Goal: Feedback & Contribution: Contribute content

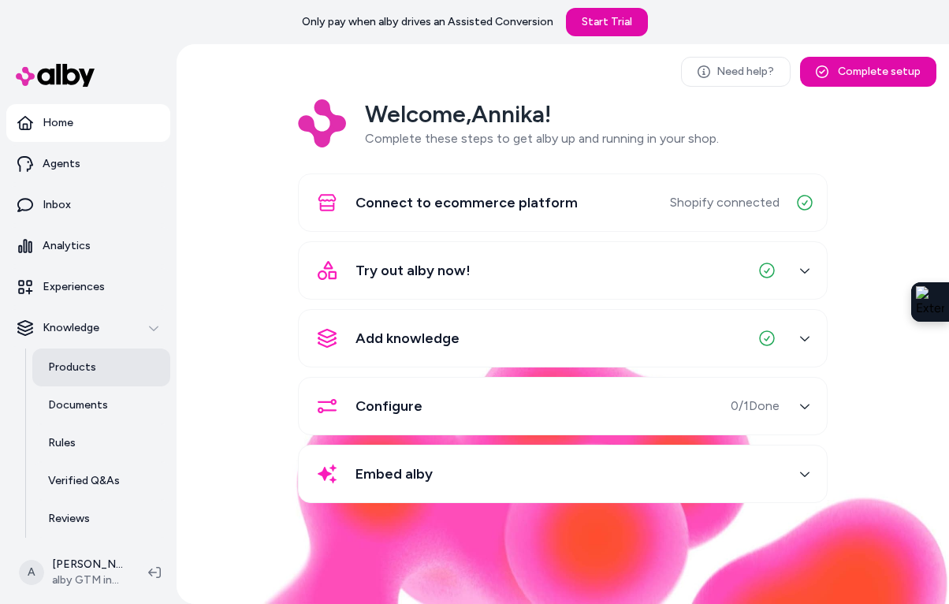
click at [80, 374] on p "Products" at bounding box center [72, 367] width 48 height 16
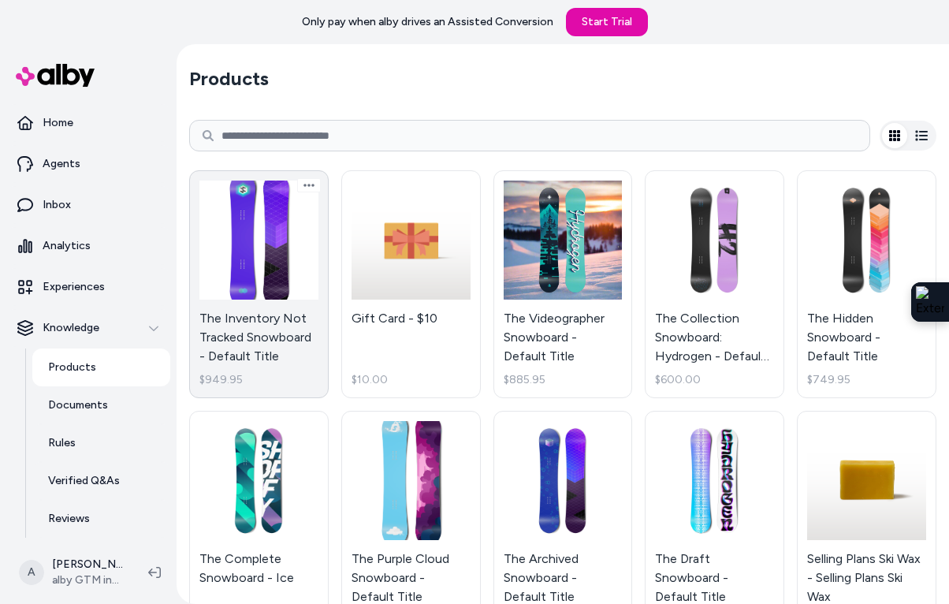
click at [266, 281] on link "The Inventory Not Tracked Snowboard - Default Title $949.95" at bounding box center [258, 284] width 139 height 228
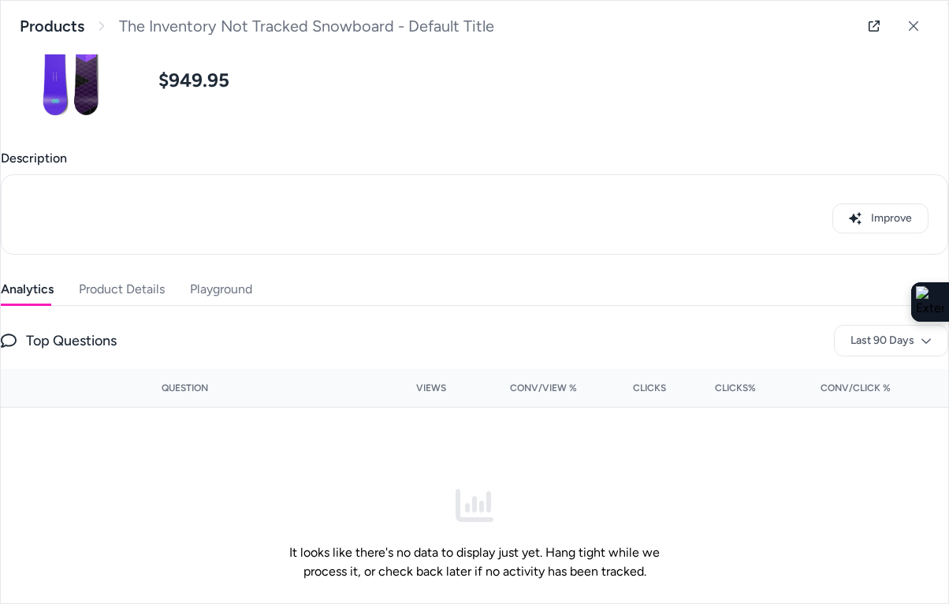
scroll to position [94, 0]
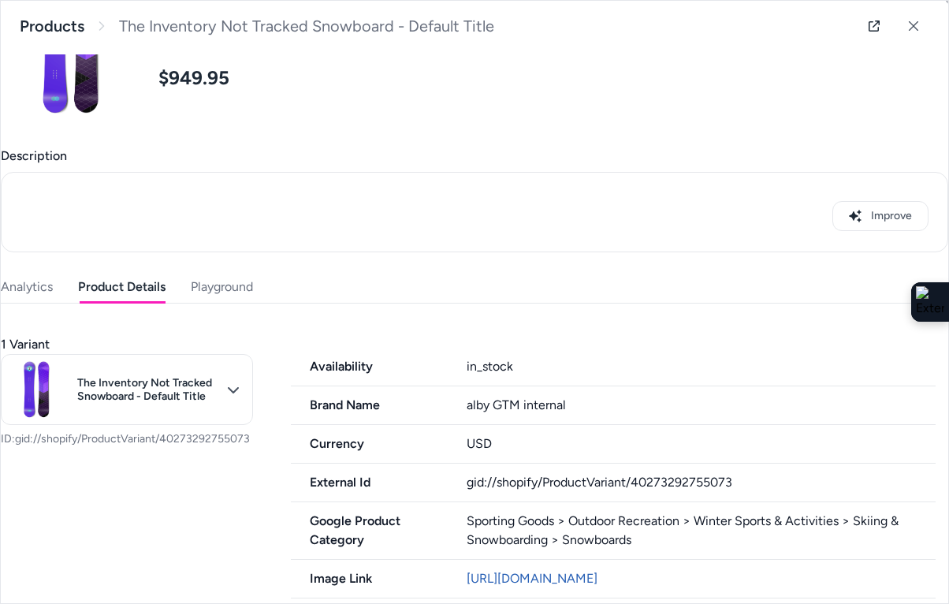
click at [125, 291] on button "Product Details" at bounding box center [121, 287] width 87 height 32
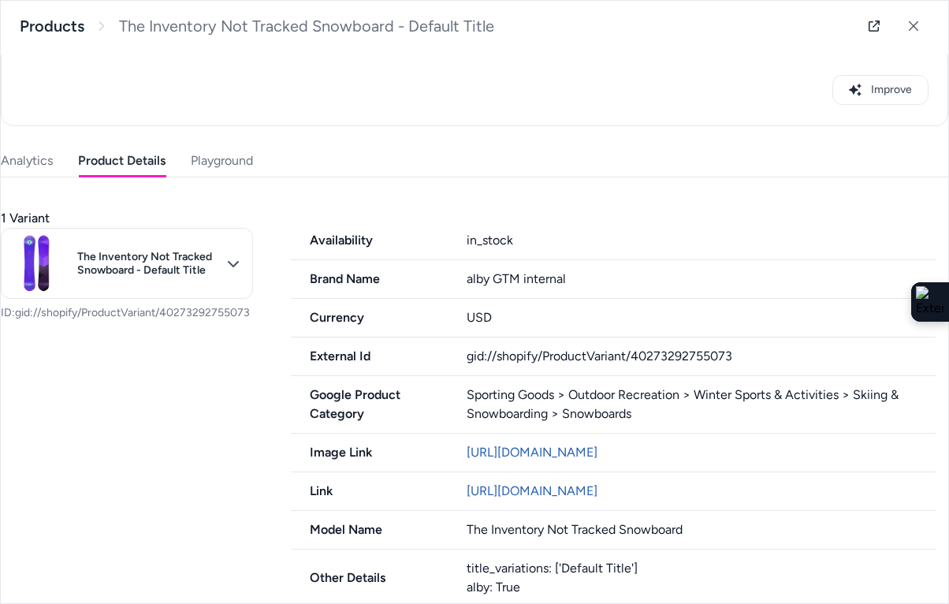
scroll to position [154, 0]
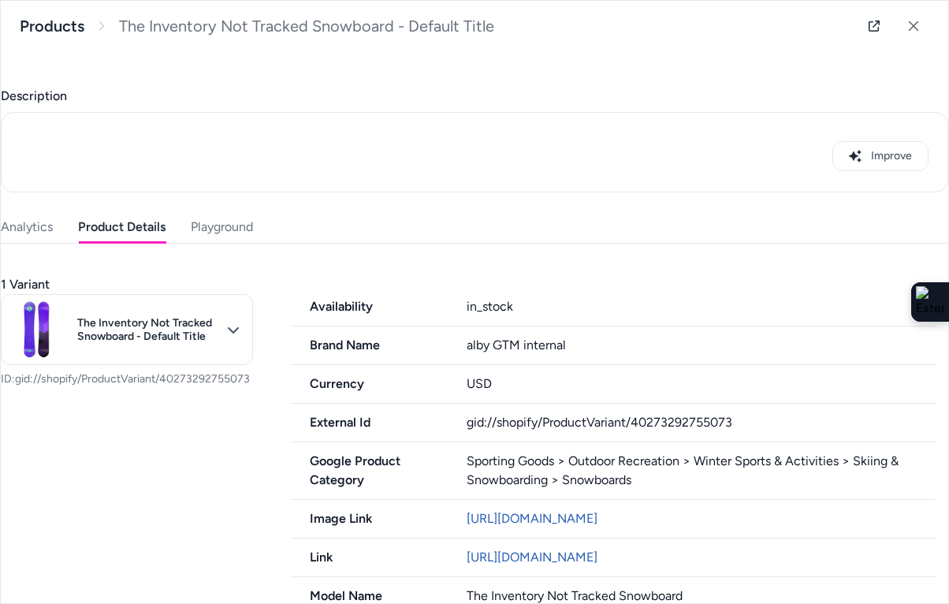
click at [233, 159] on div "Last updated [DATE] Product ID: gid://shopify/Product/6911529189505 The Invento…" at bounding box center [474, 385] width 947 height 962
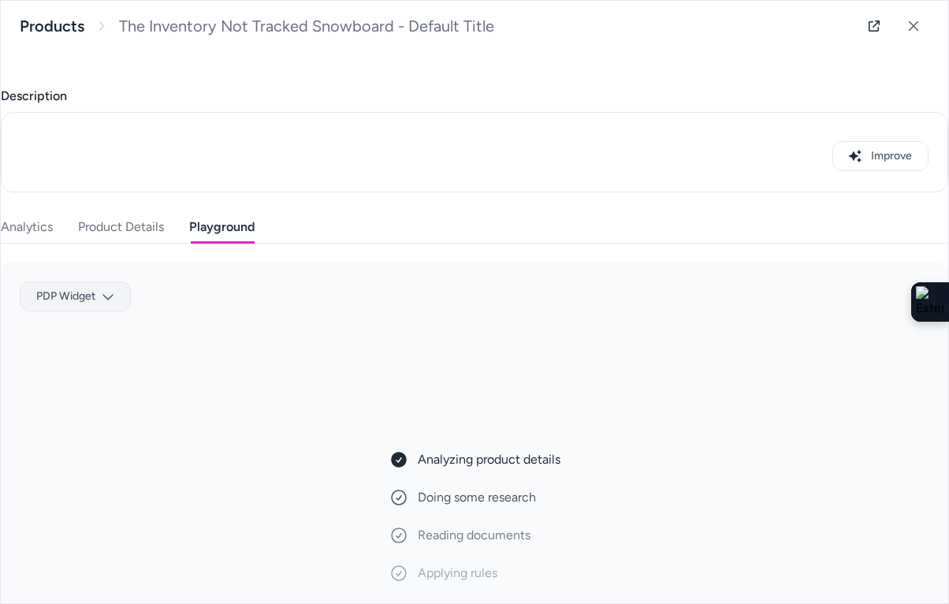
click at [107, 298] on body "Only pay when alby drives an Assisted Conversion Start Trial Home Agents Inbox …" at bounding box center [474, 302] width 949 height 604
click at [84, 377] on div "Patagonia PDP" at bounding box center [75, 381] width 99 height 25
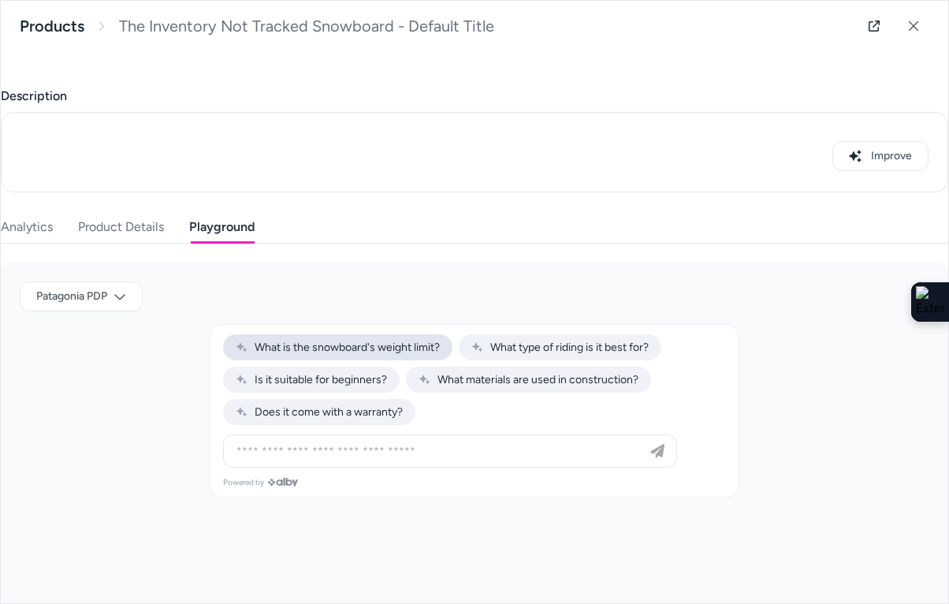
click at [327, 350] on span "What is the snowboard's weight limit?" at bounding box center [338, 346] width 204 height 13
type input "**********"
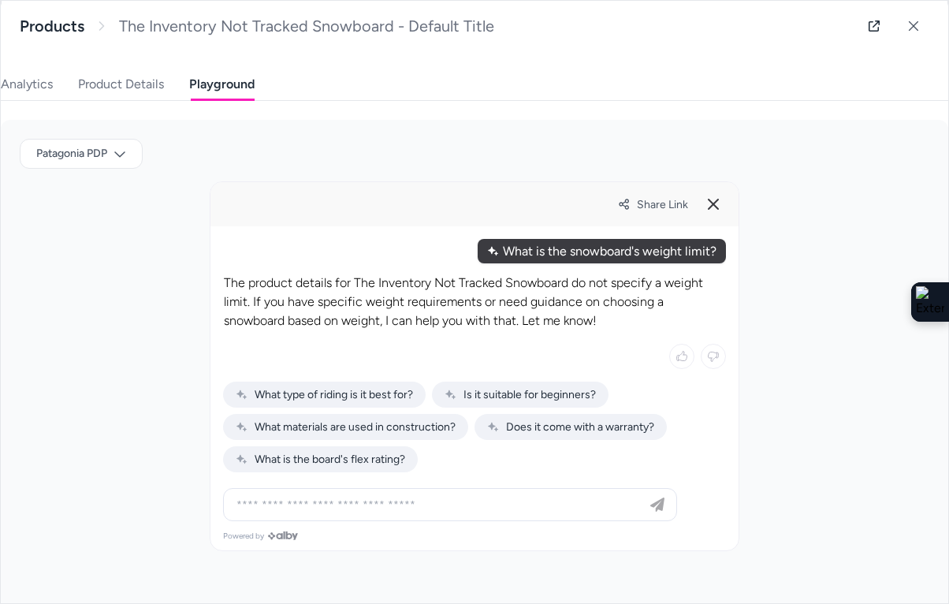
scroll to position [322, 0]
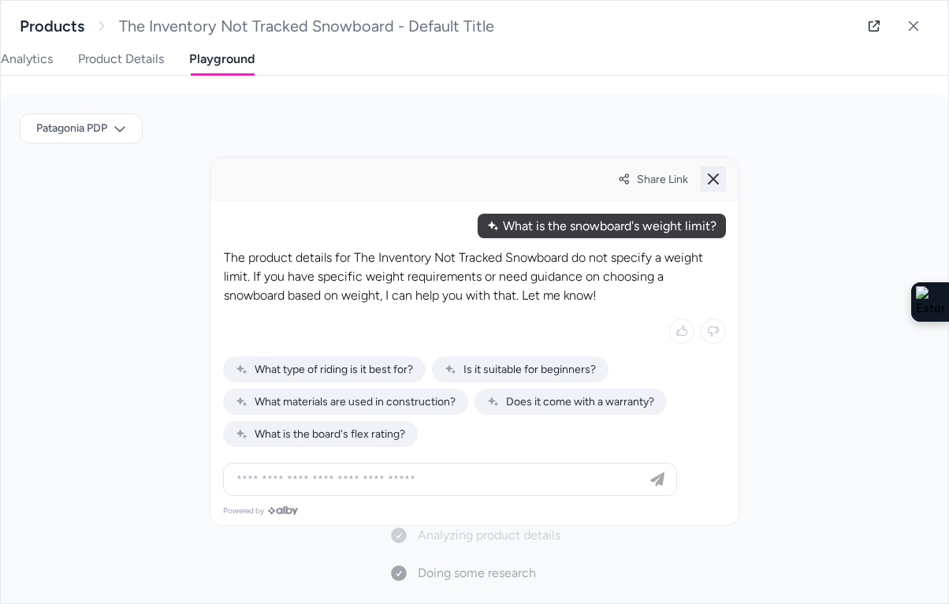
click at [713, 175] on icon at bounding box center [713, 178] width 19 height 19
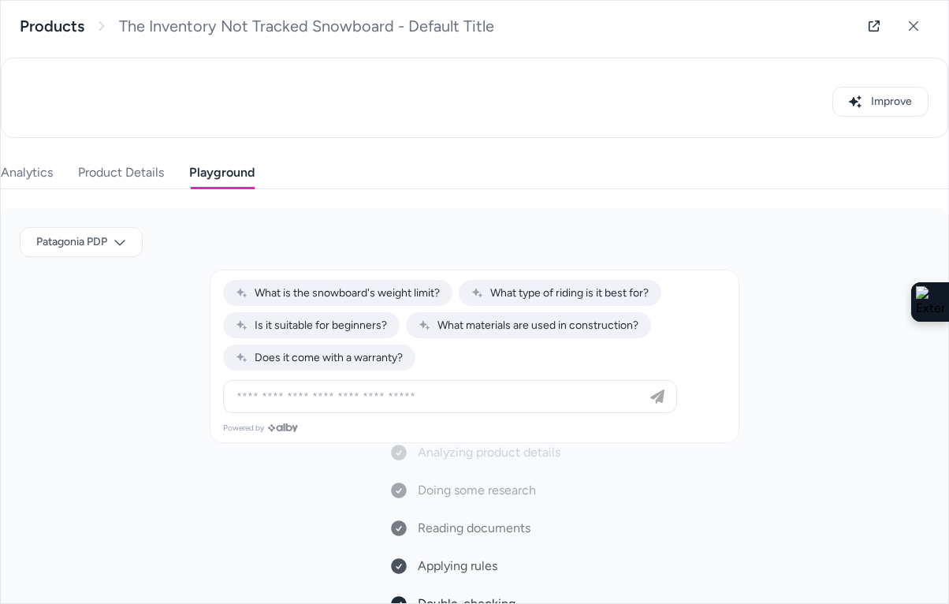
scroll to position [176, 0]
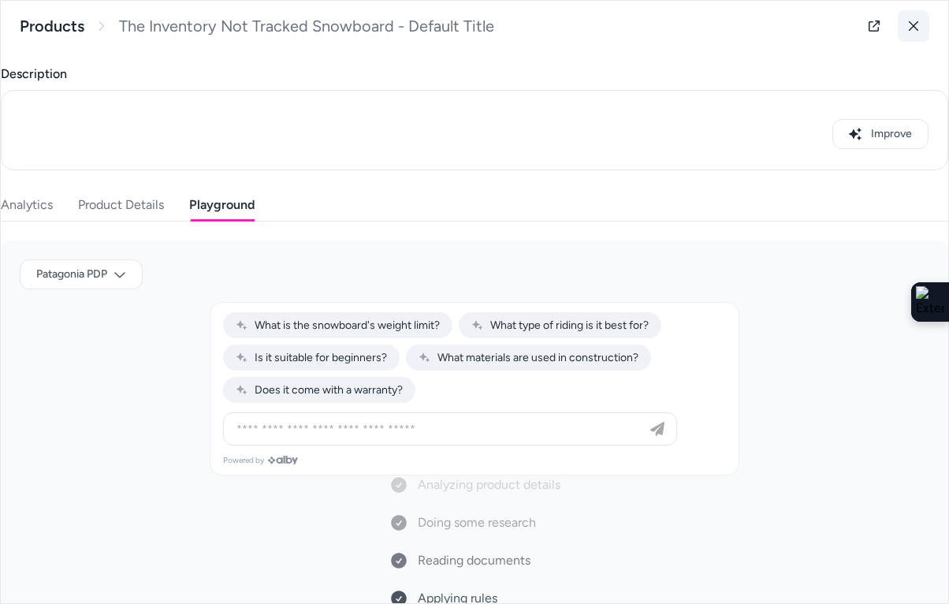
click at [908, 33] on button at bounding box center [914, 26] width 32 height 32
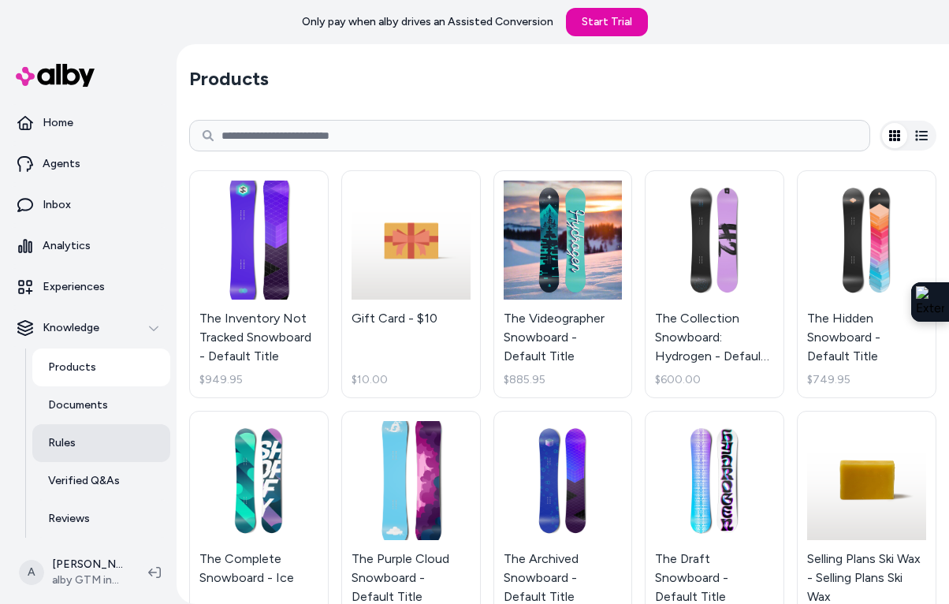
click at [76, 452] on link "Rules" at bounding box center [101, 443] width 138 height 38
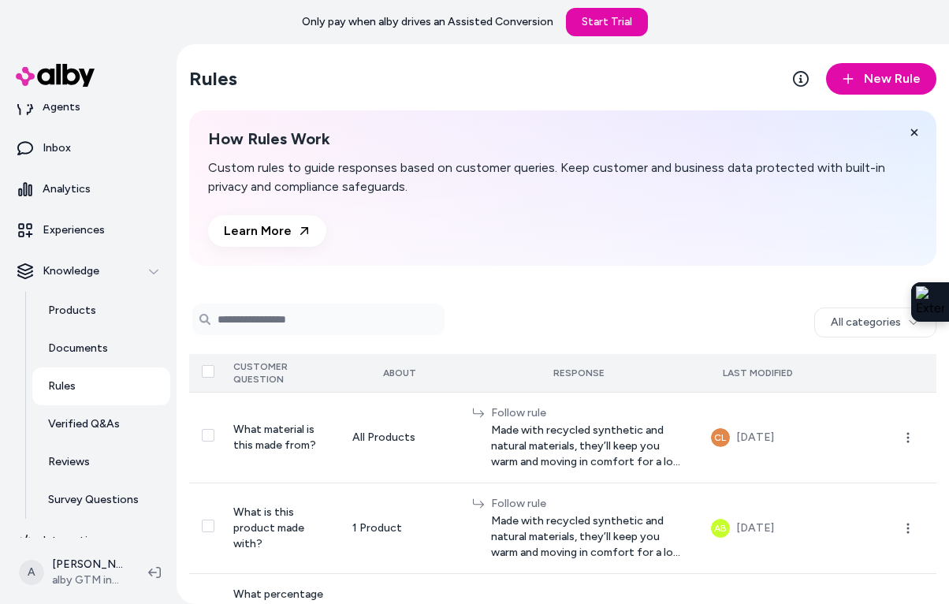
scroll to position [102, 0]
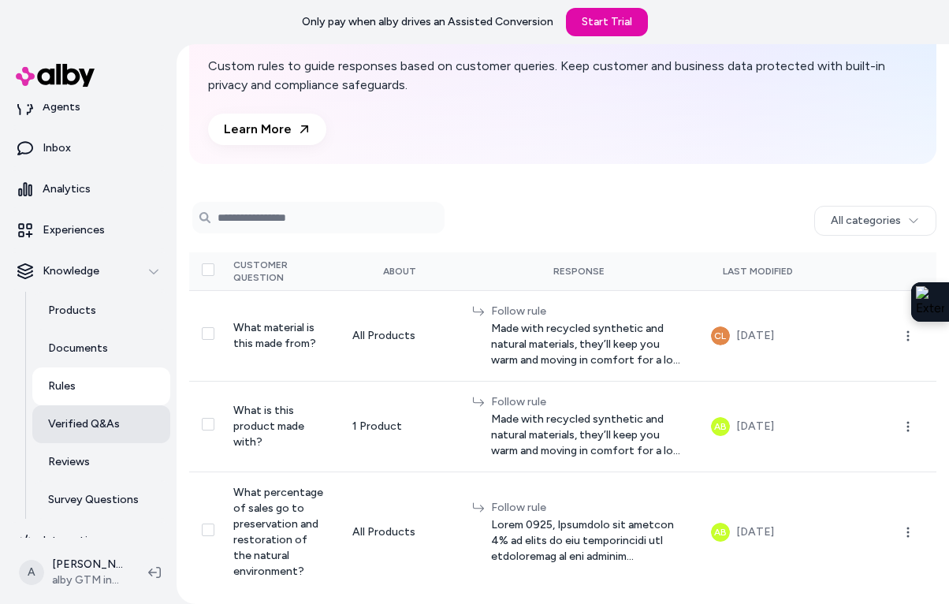
click at [84, 424] on p "Verified Q&As" at bounding box center [84, 424] width 72 height 16
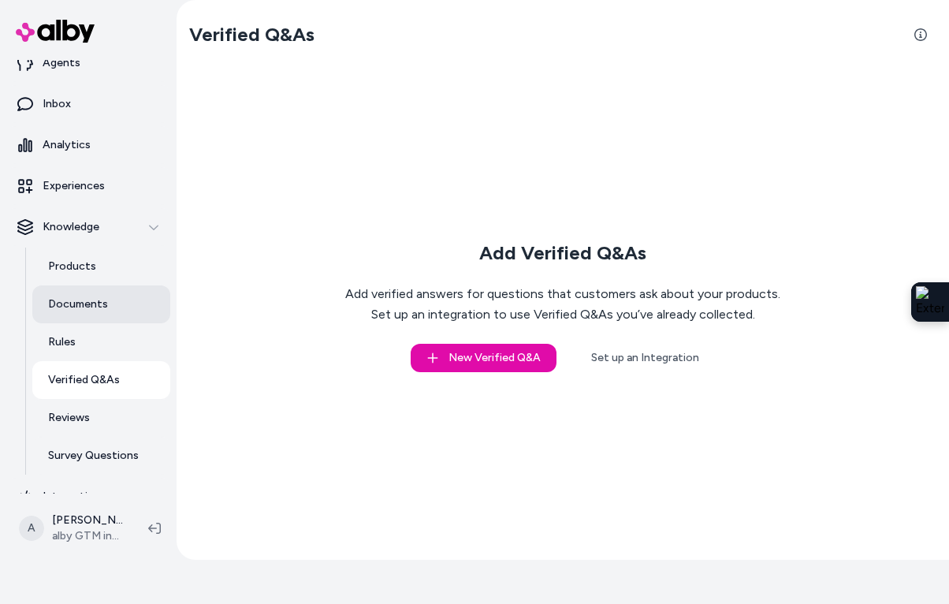
click at [91, 302] on p "Documents" at bounding box center [78, 304] width 60 height 16
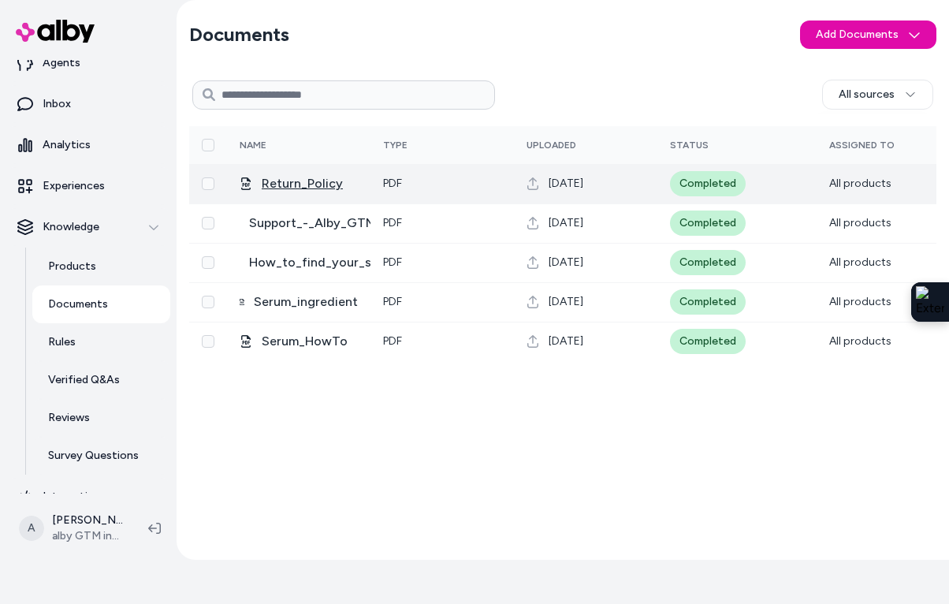
click at [299, 181] on span "Return_Policy" at bounding box center [302, 183] width 81 height 19
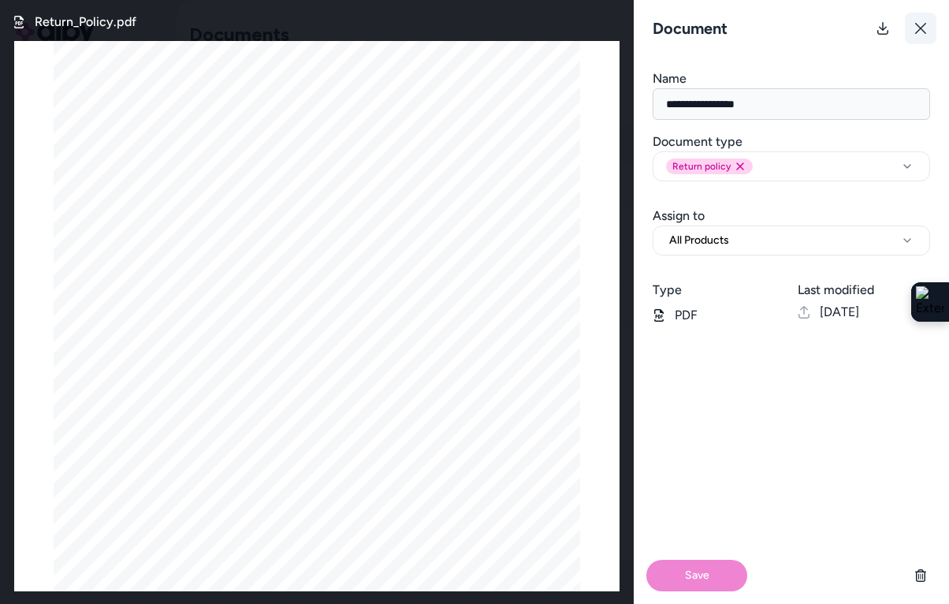
click at [917, 33] on icon at bounding box center [920, 28] width 13 height 13
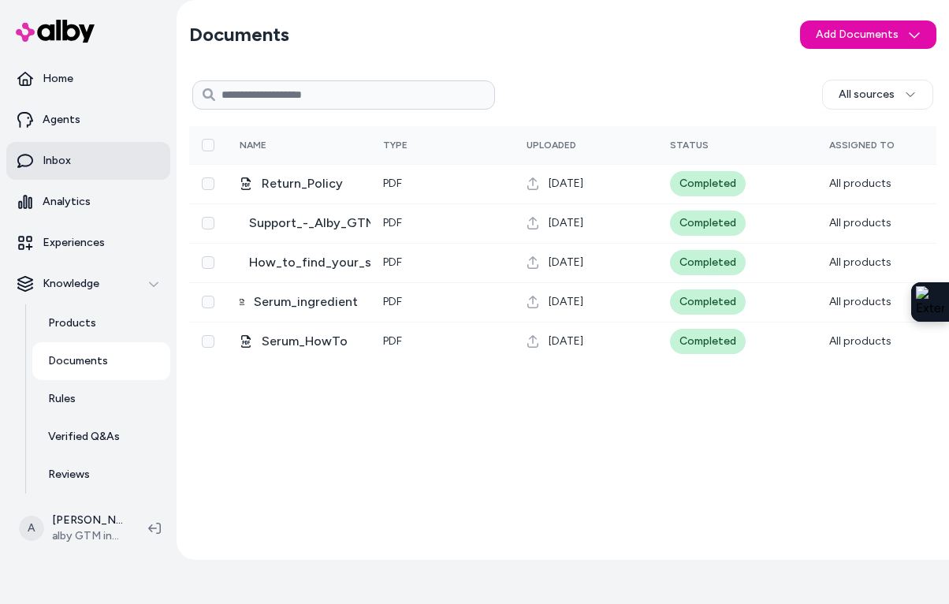
click at [87, 162] on link "Inbox" at bounding box center [88, 161] width 164 height 38
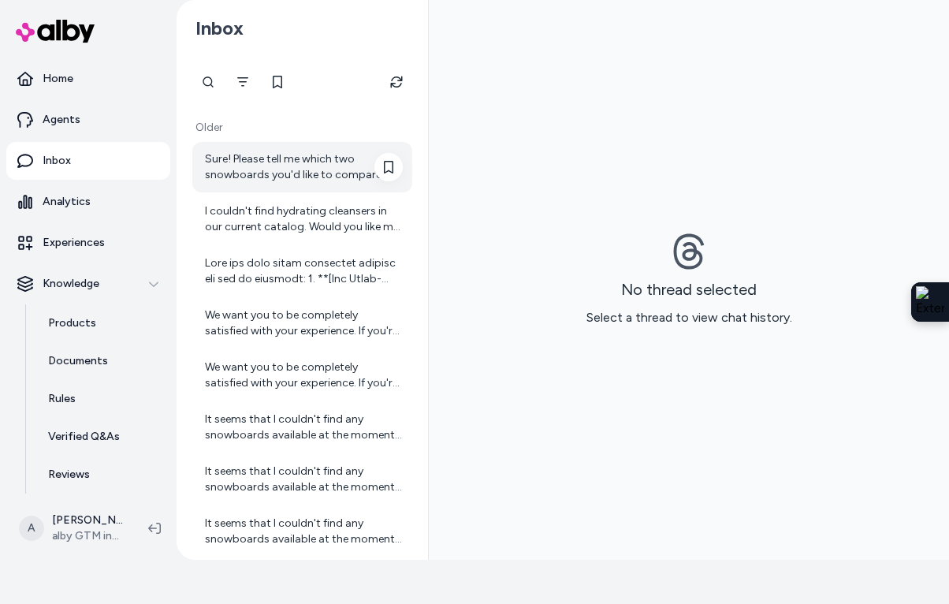
click at [309, 168] on div "Sure! Please tell me which two snowboards you'd like to compare from the list I…" at bounding box center [304, 167] width 198 height 32
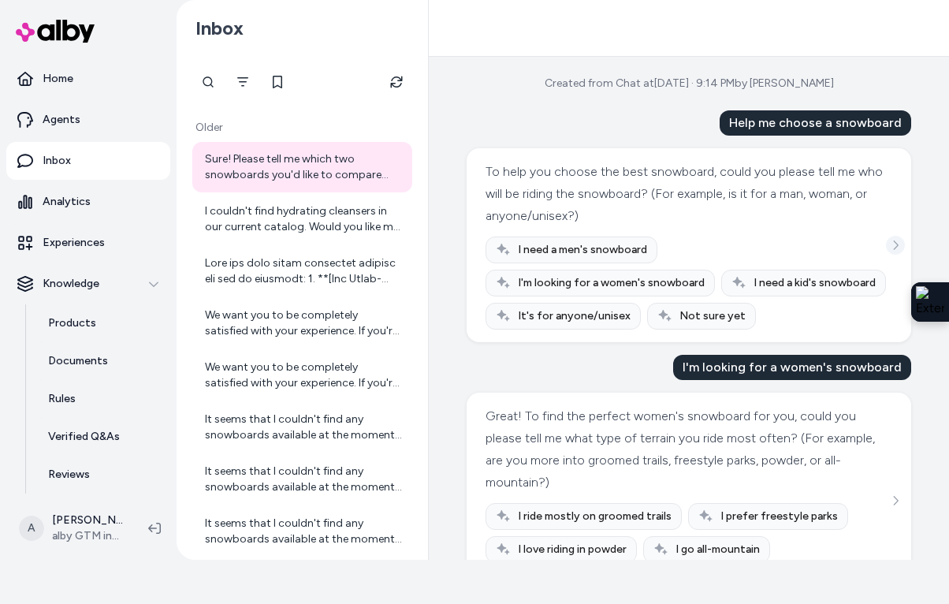
click at [896, 243] on icon "See more" at bounding box center [896, 244] width 5 height 9
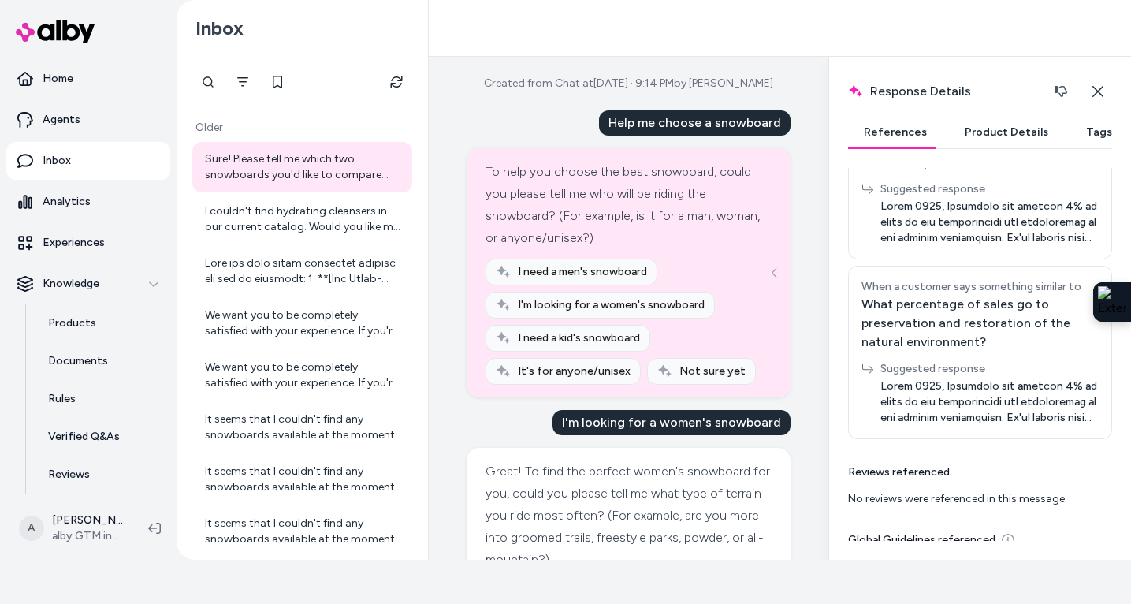
scroll to position [898, 0]
click at [76, 200] on p "Analytics" at bounding box center [67, 202] width 48 height 16
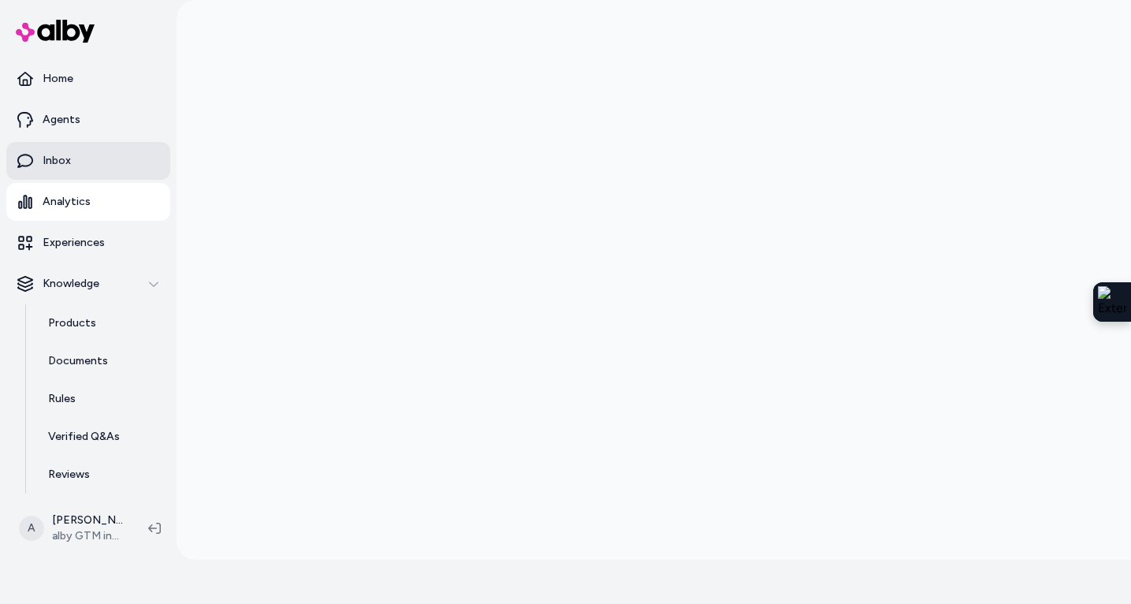
click at [76, 155] on link "Inbox" at bounding box center [88, 161] width 164 height 38
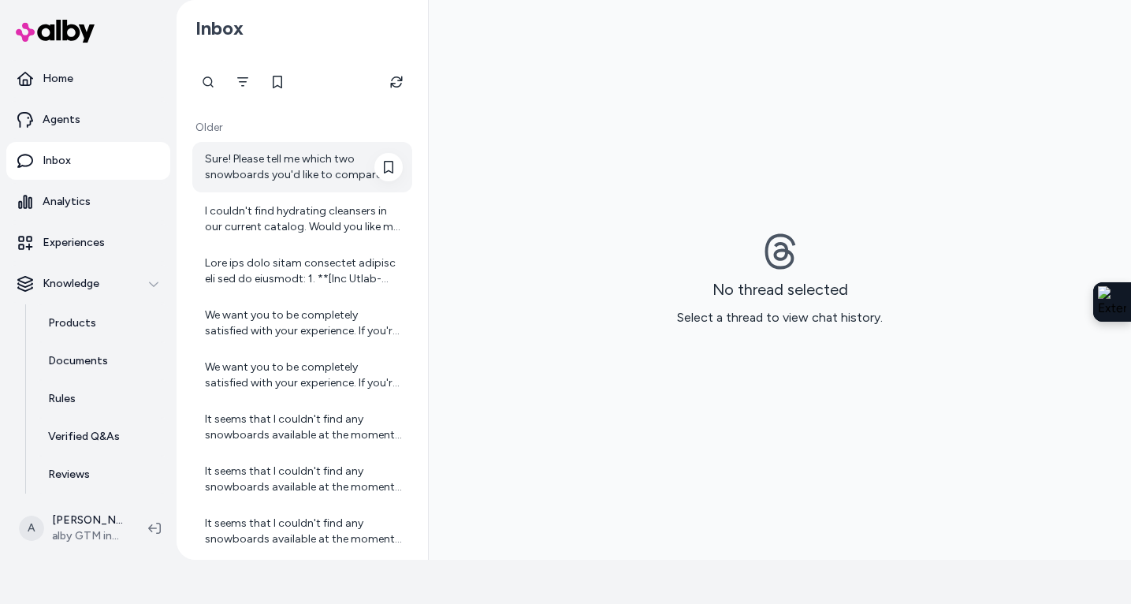
click at [325, 171] on div "Sure! Please tell me which two snowboards you'd like to compare from the list I…" at bounding box center [304, 167] width 198 height 32
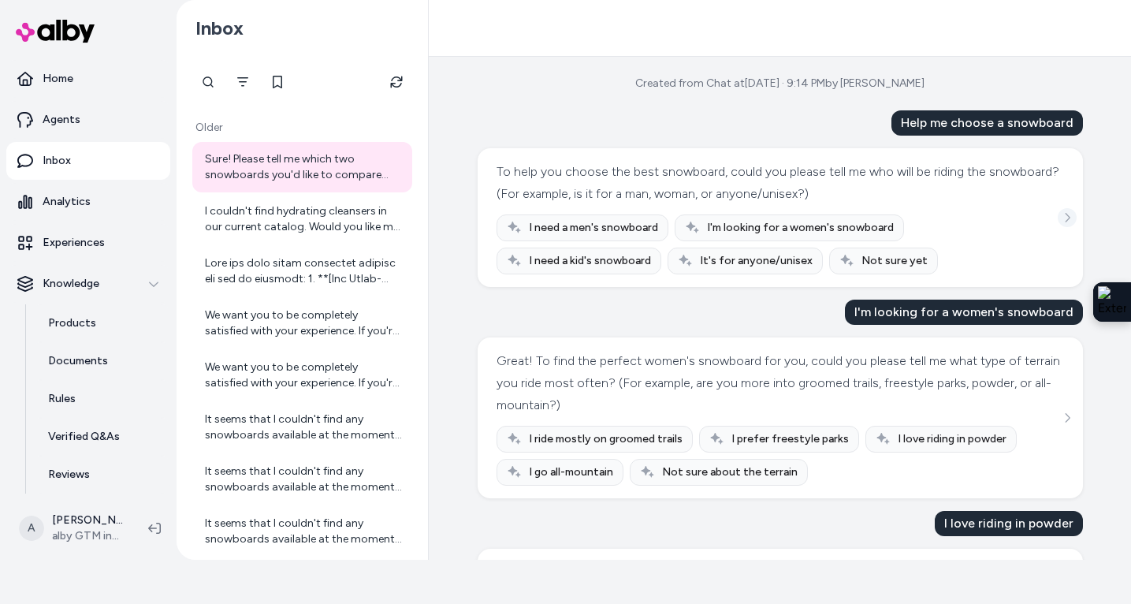
click at [948, 216] on icon "See more" at bounding box center [1067, 217] width 11 height 11
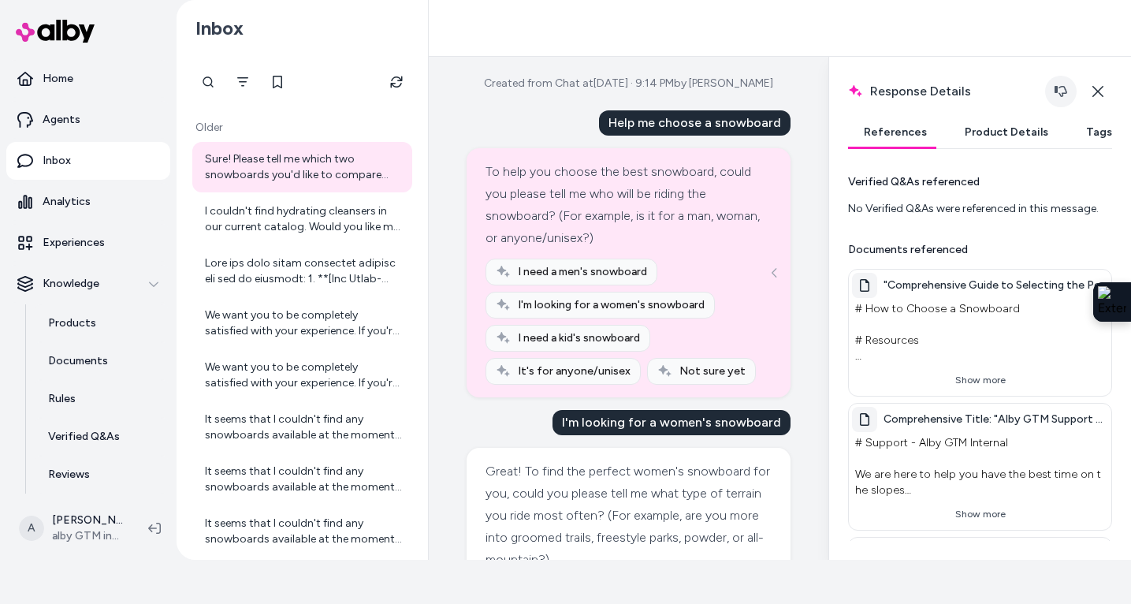
click at [948, 91] on icon "button" at bounding box center [1060, 91] width 13 height 13
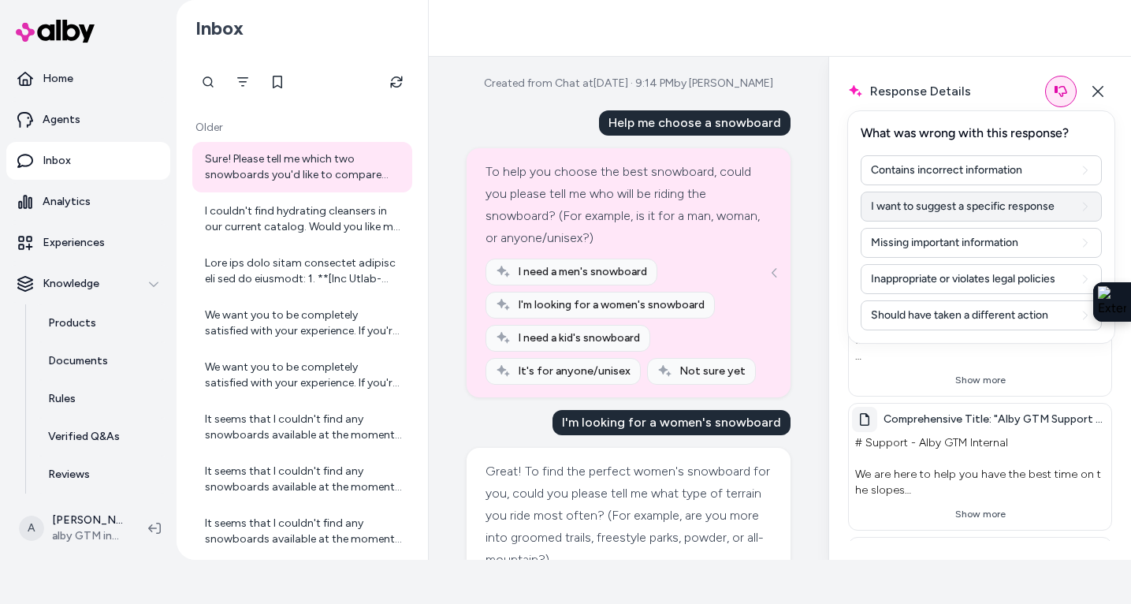
click at [948, 203] on button "I want to suggest a specific response" at bounding box center [981, 206] width 241 height 30
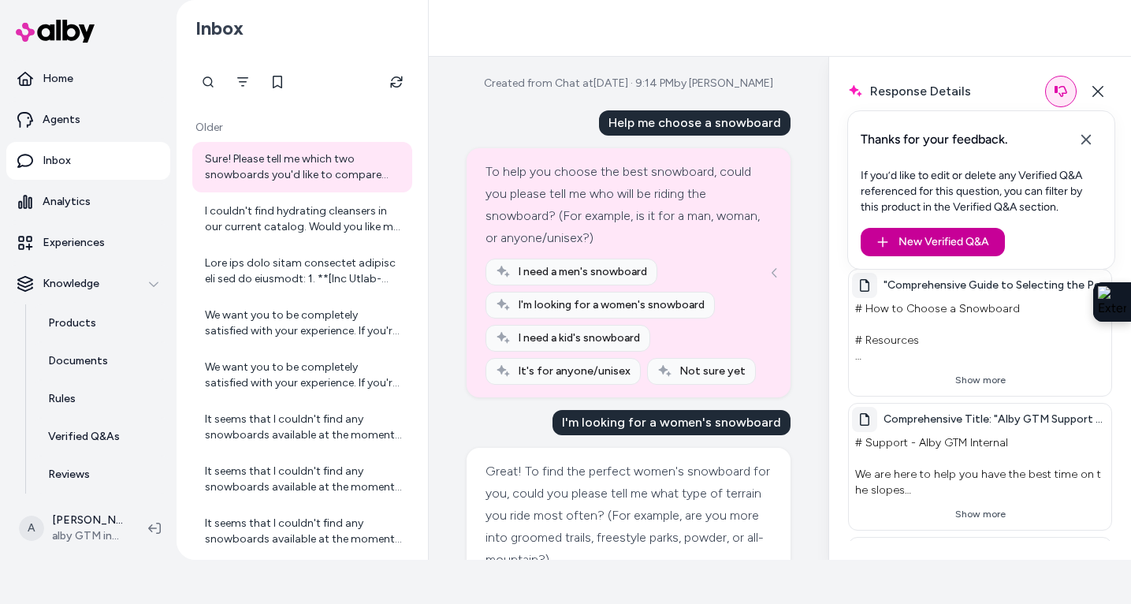
click at [948, 240] on button "New Verified Q&A" at bounding box center [933, 242] width 144 height 28
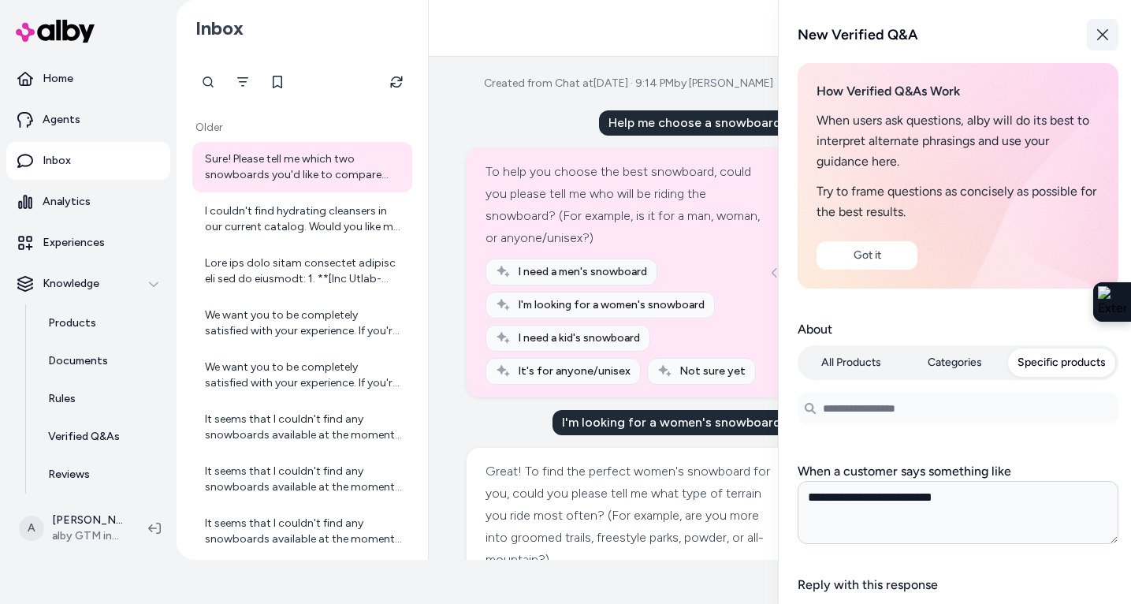
click at [948, 32] on button "Close" at bounding box center [1103, 35] width 32 height 32
type textarea "*"
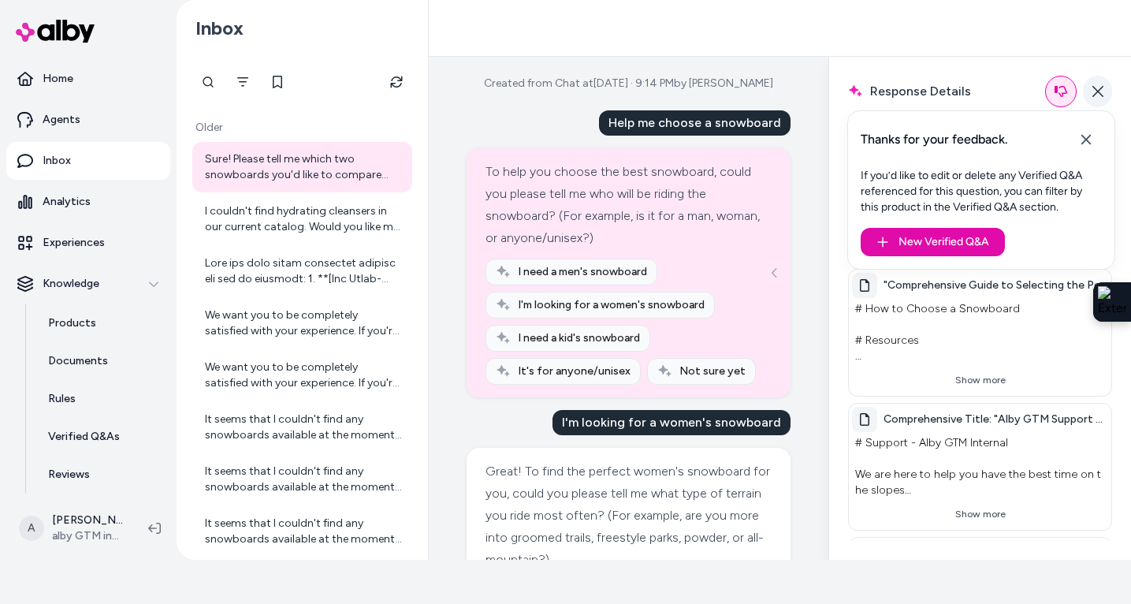
click at [948, 93] on icon "button" at bounding box center [1097, 91] width 13 height 13
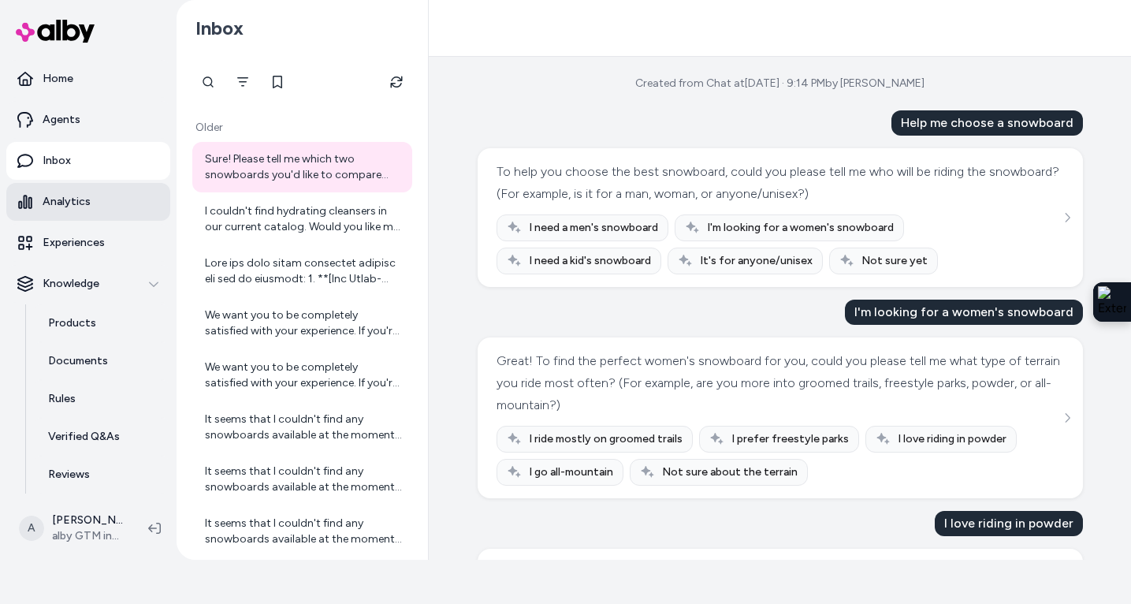
click at [98, 210] on link "Analytics" at bounding box center [88, 202] width 164 height 38
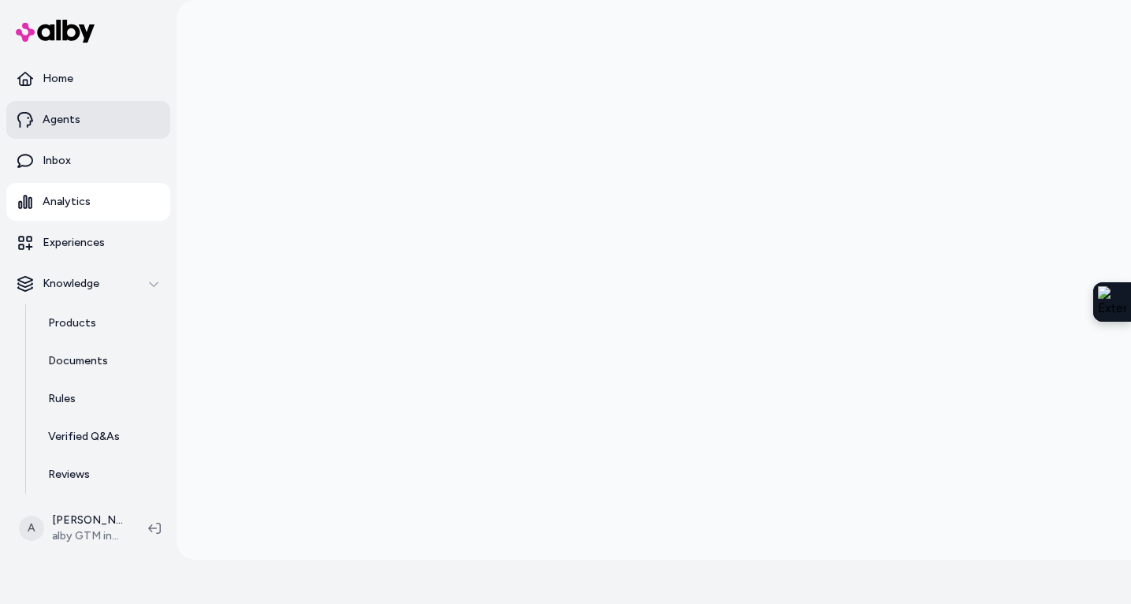
click at [81, 128] on link "Agents" at bounding box center [88, 120] width 164 height 38
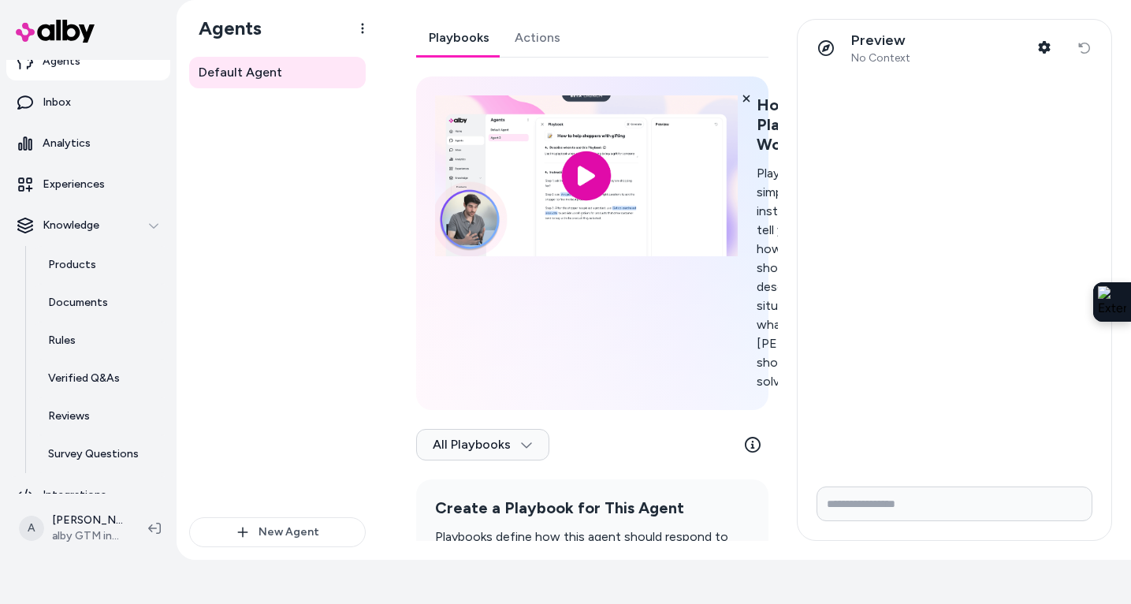
scroll to position [79, 0]
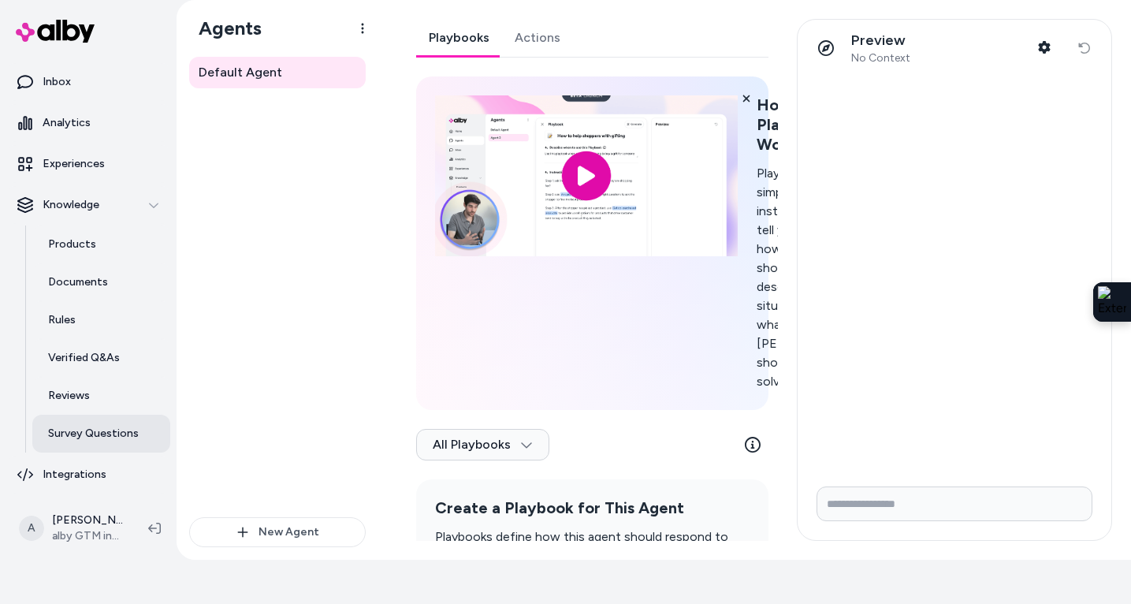
click at [92, 426] on p "Survey Questions" at bounding box center [93, 434] width 91 height 16
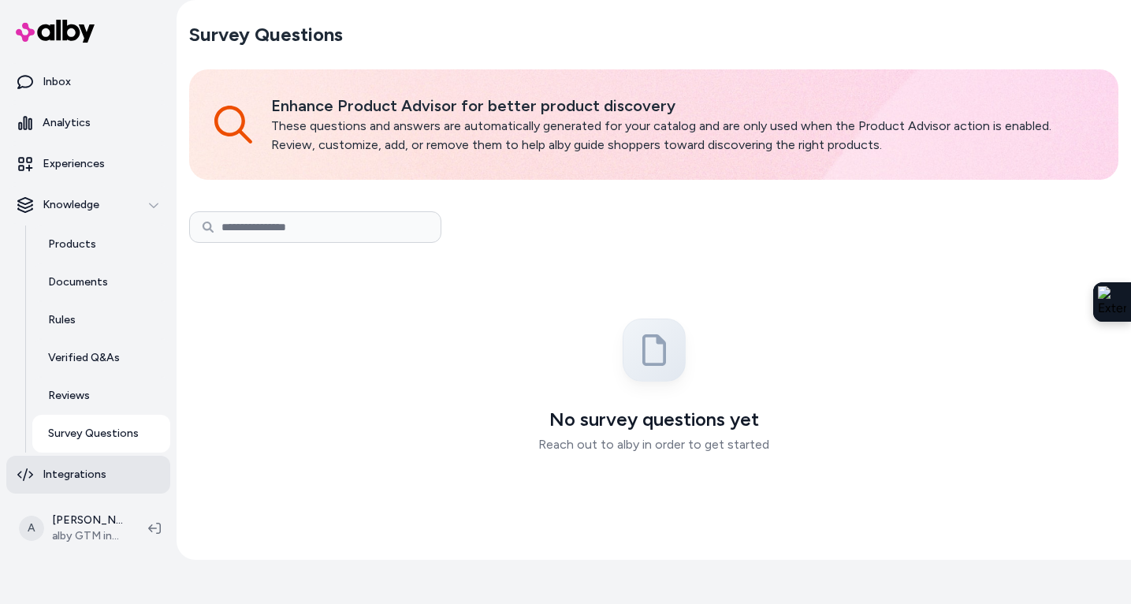
click at [94, 468] on p "Integrations" at bounding box center [75, 475] width 64 height 16
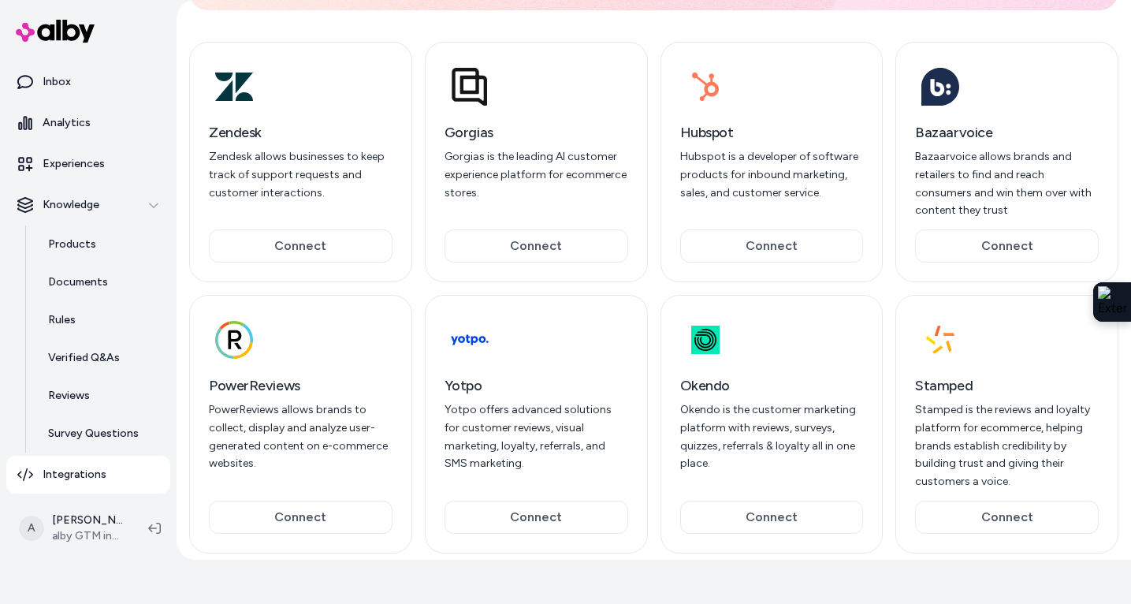
scroll to position [144, 0]
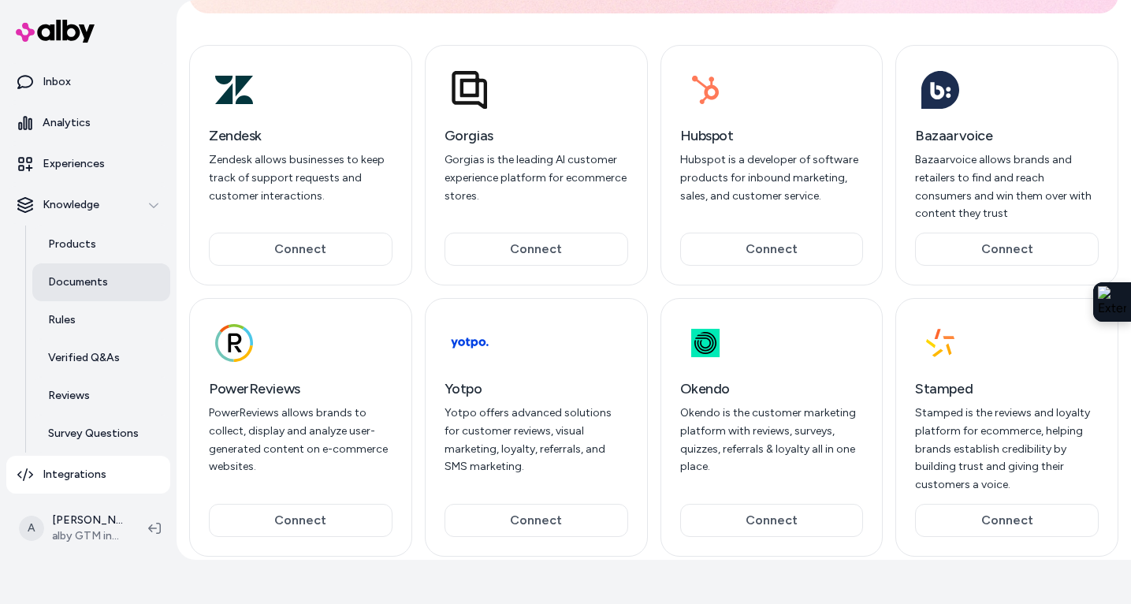
click at [95, 278] on p "Documents" at bounding box center [78, 282] width 60 height 16
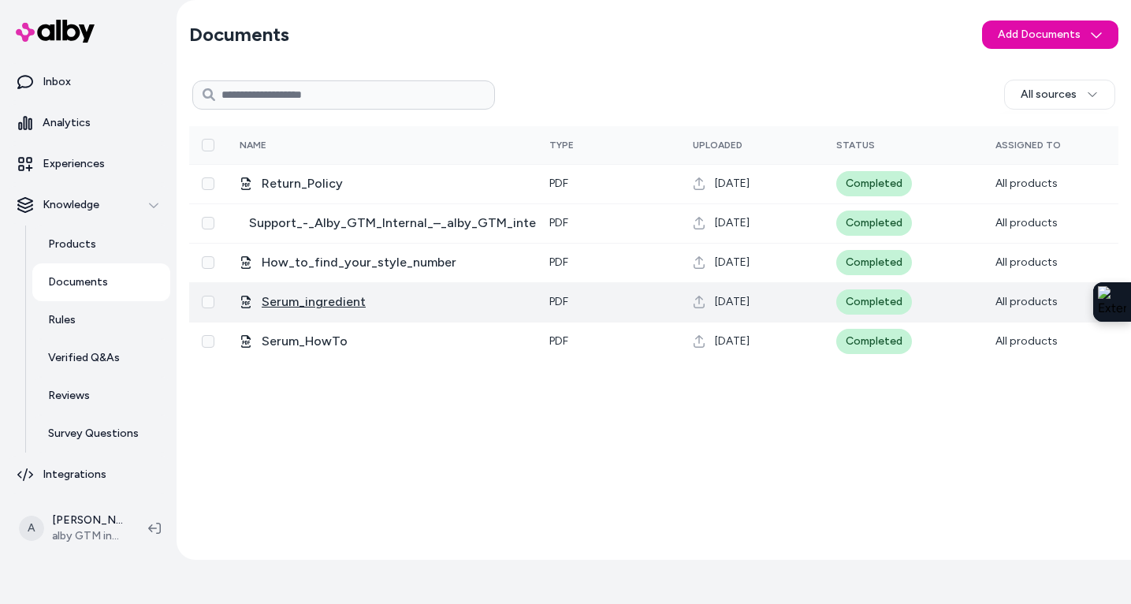
click at [333, 306] on span "Serum_ingredient" at bounding box center [314, 301] width 104 height 19
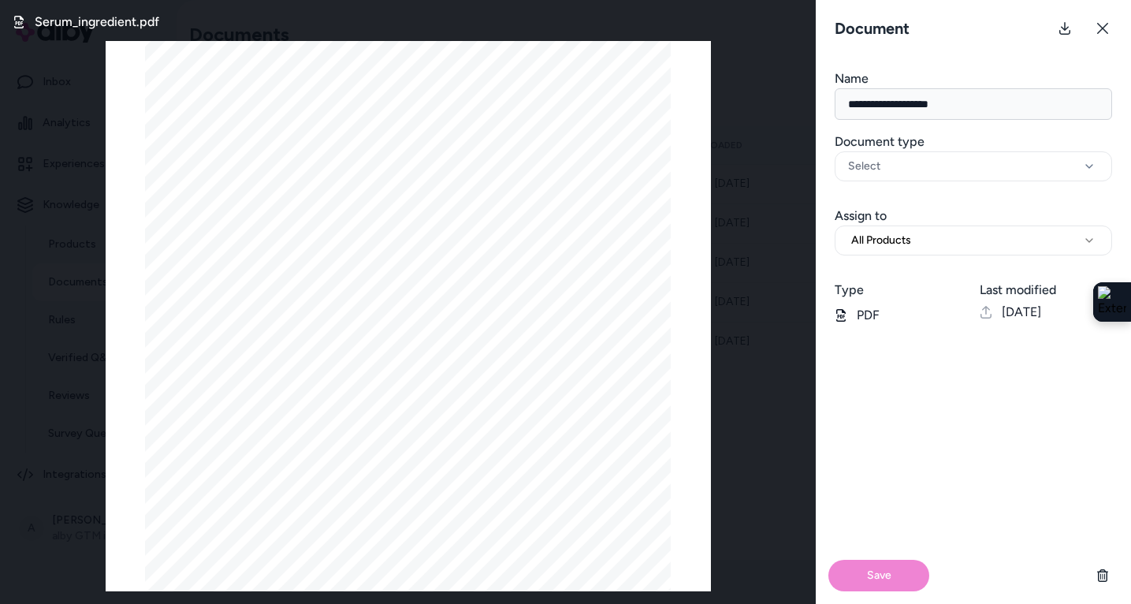
scroll to position [162, 0]
click at [948, 29] on icon at bounding box center [1102, 28] width 13 height 13
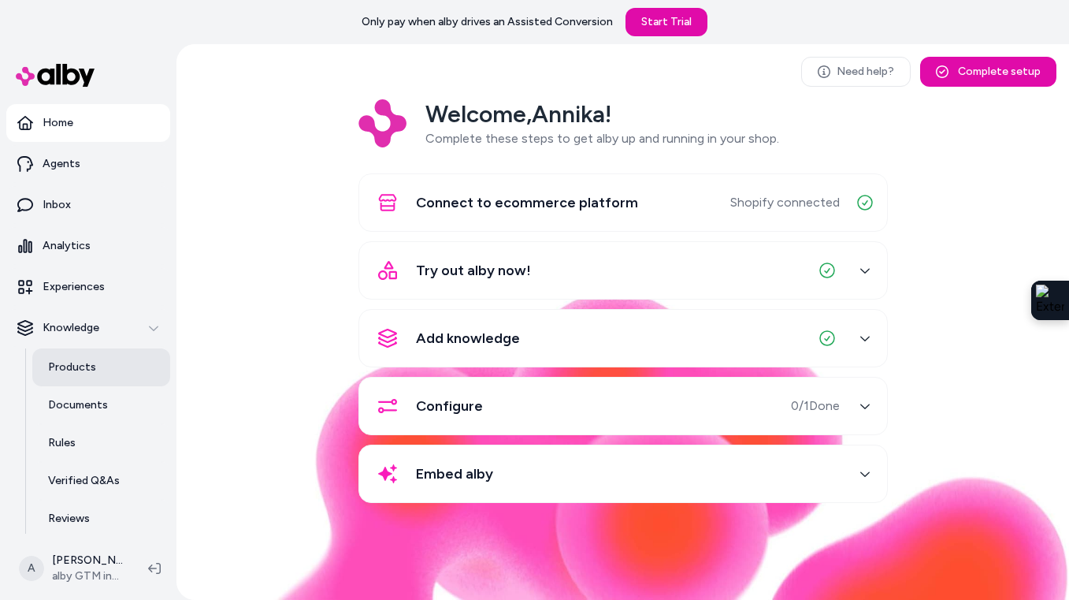
scroll to position [58, 0]
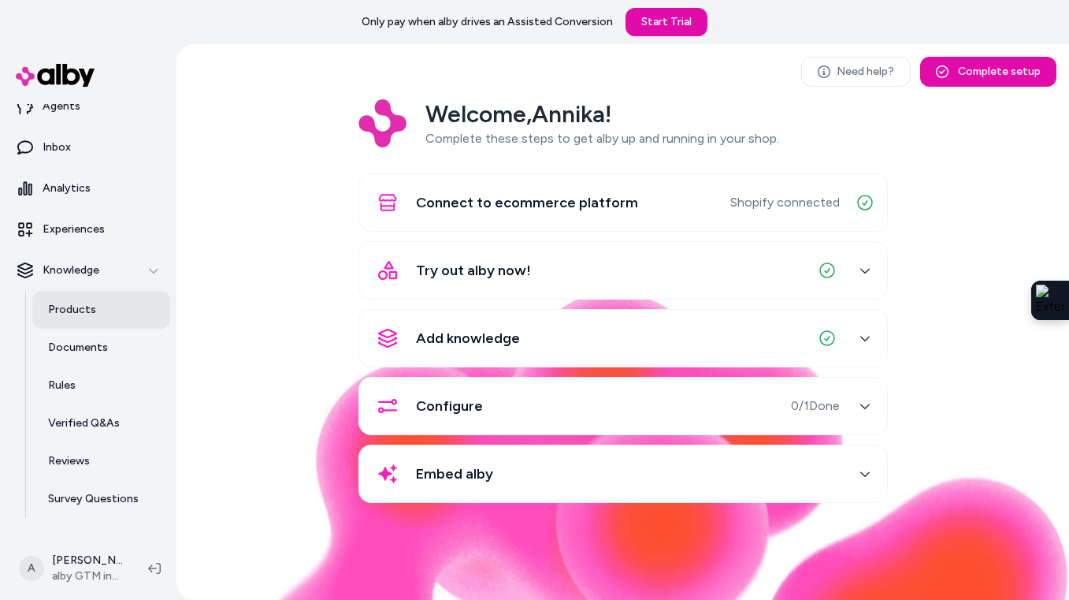
click at [84, 304] on p "Products" at bounding box center [72, 310] width 48 height 16
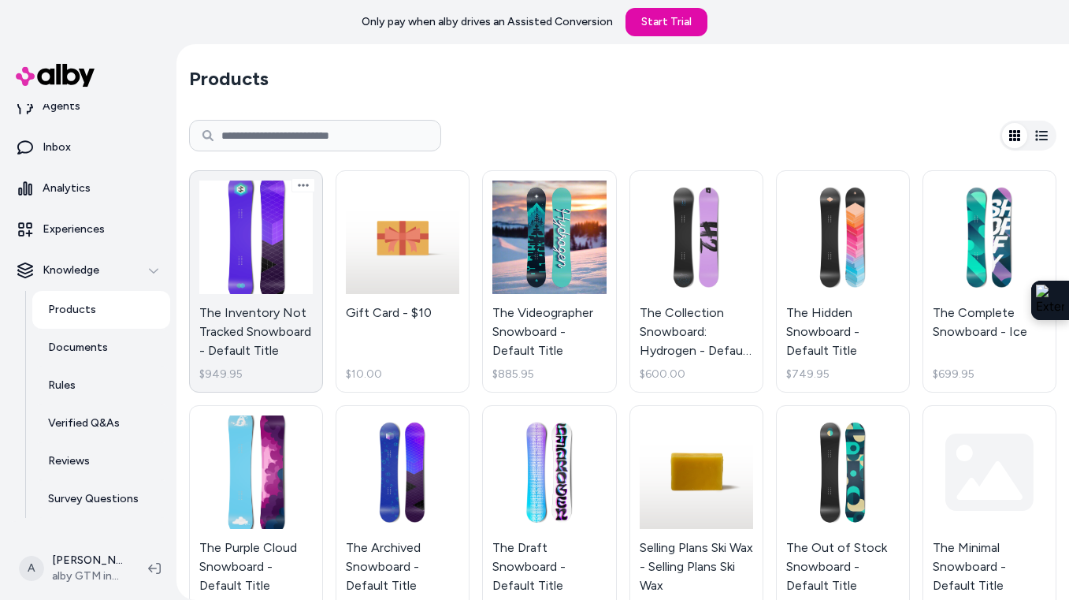
click at [276, 257] on link "The Inventory Not Tracked Snowboard - Default Title $949.95" at bounding box center [256, 281] width 134 height 222
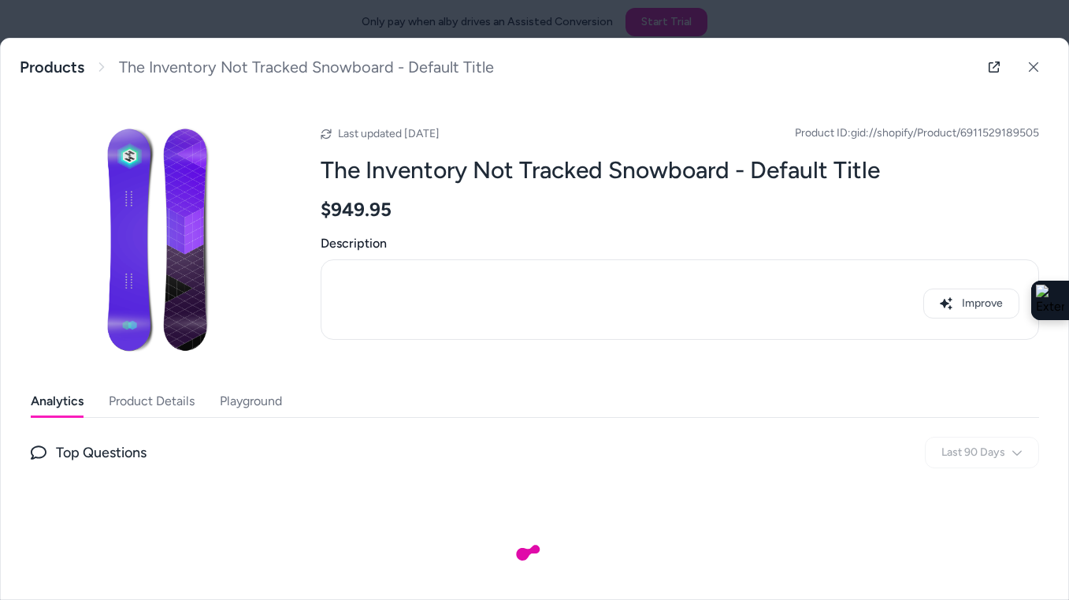
scroll to position [65, 0]
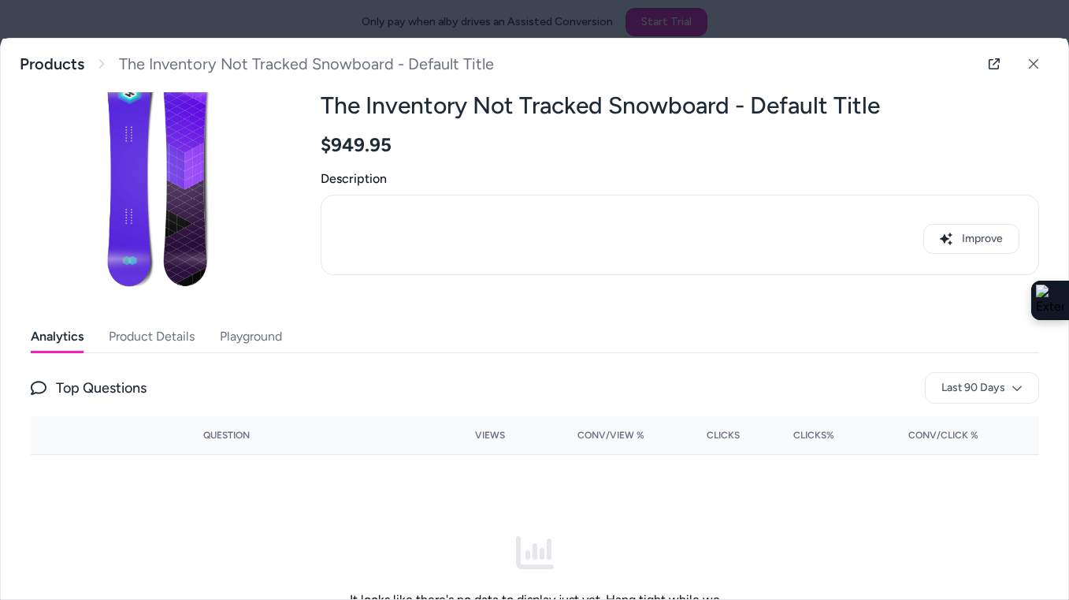
click at [154, 337] on button "Product Details" at bounding box center [152, 337] width 86 height 32
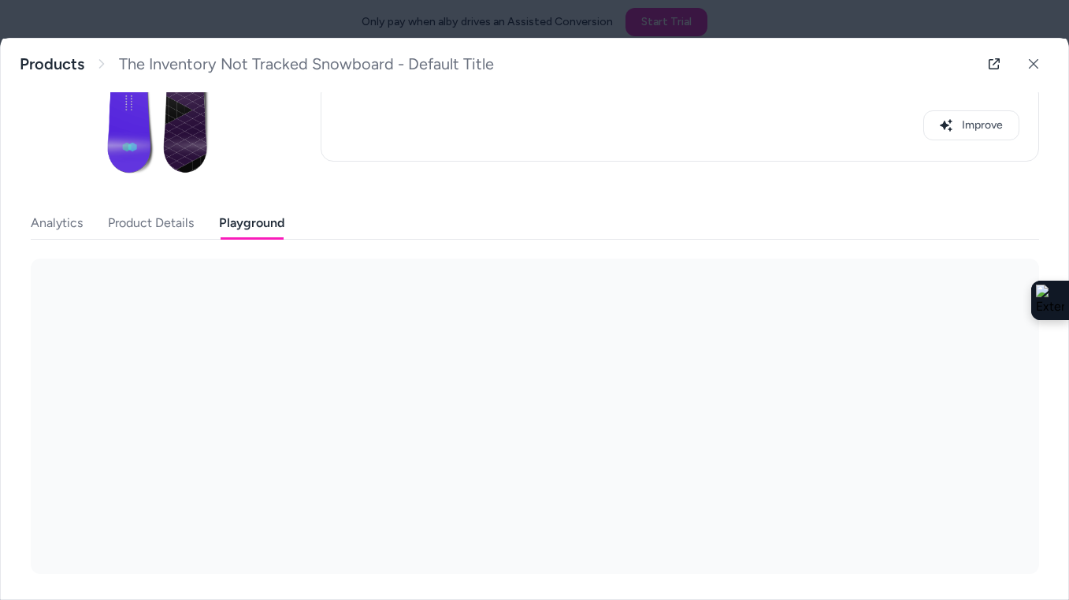
scroll to position [178, 0]
click at [242, 111] on div "Last updated Jun 12, 2025 Product ID: gid://shopify/Product/6911529189505 The I…" at bounding box center [535, 245] width 1009 height 656
click at [135, 297] on body "Only pay when alby drives an Assisted Conversion Start Trial Home Agents Inbox …" at bounding box center [534, 300] width 1069 height 600
click at [105, 379] on div "Patagonia PDP" at bounding box center [105, 377] width 99 height 25
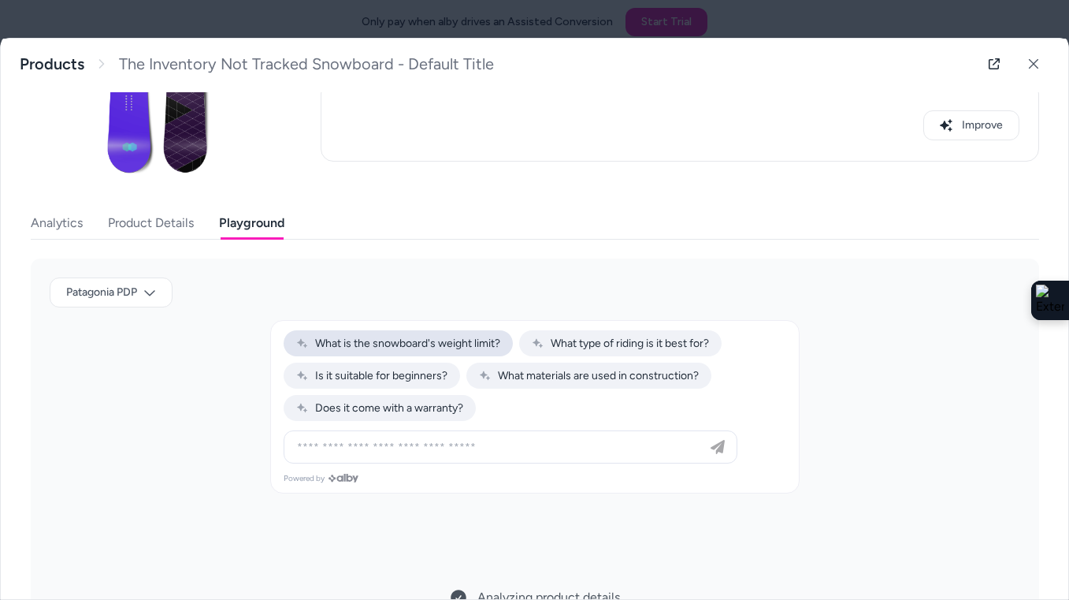
click at [425, 351] on button "What is the snowboard's weight limit?" at bounding box center [398, 343] width 229 height 26
type input "**********"
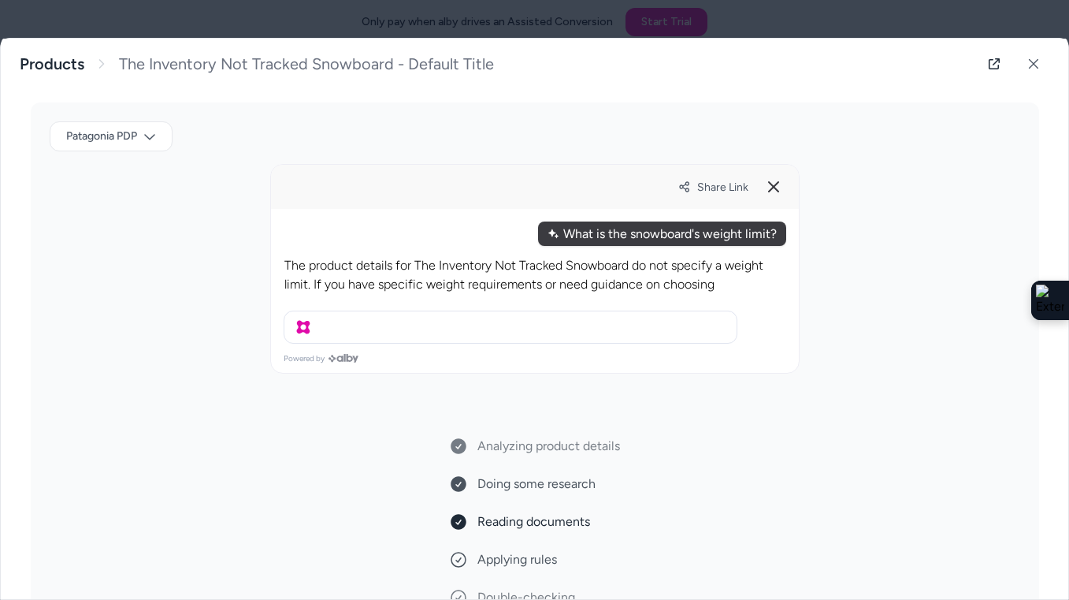
scroll to position [344, 0]
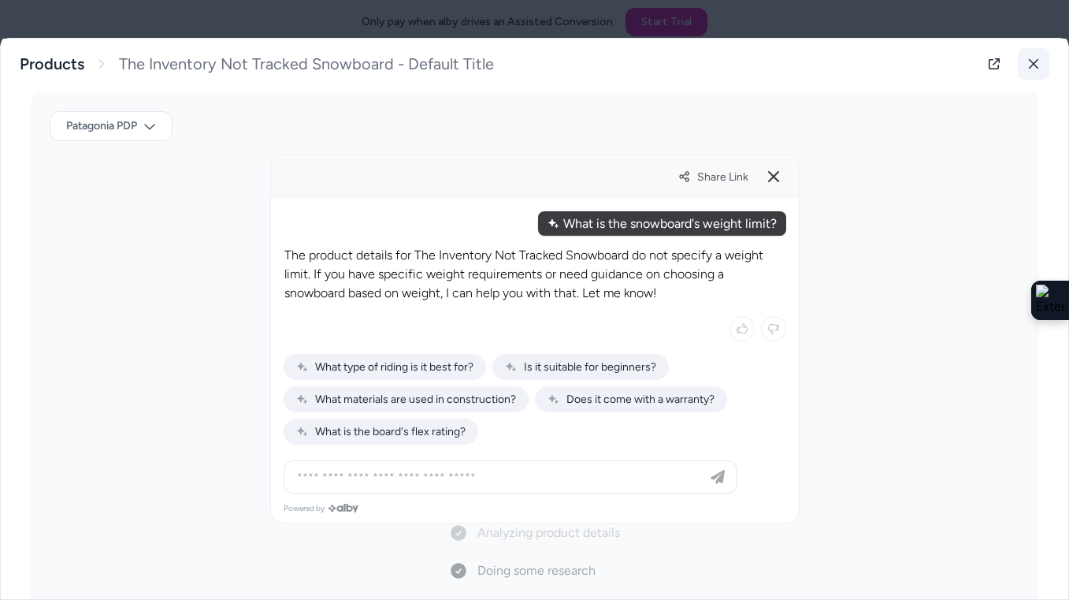
click at [847, 57] on button at bounding box center [1034, 64] width 32 height 32
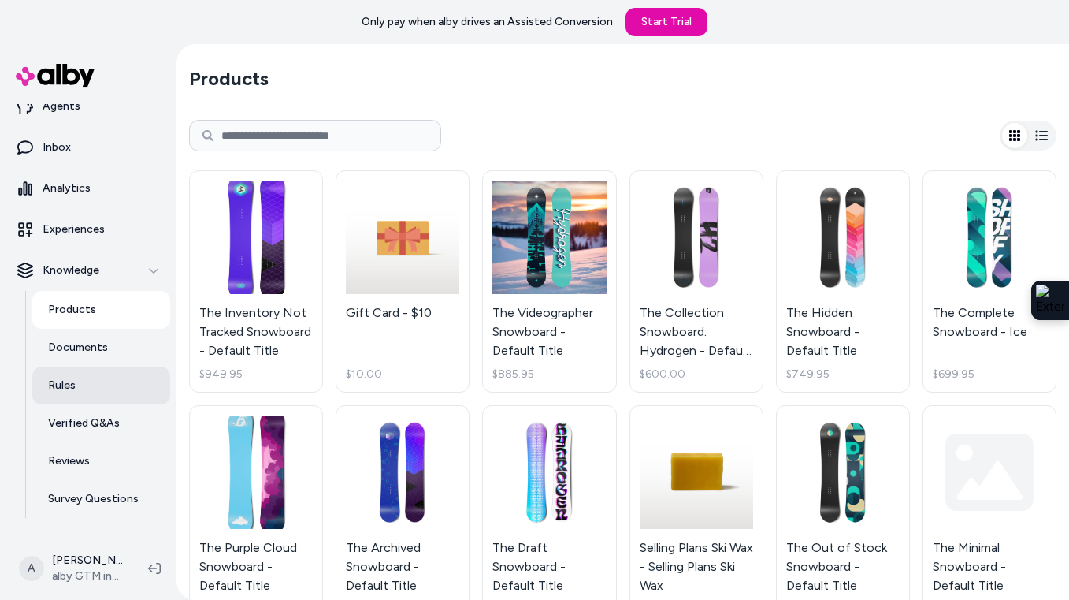
click at [106, 383] on link "Rules" at bounding box center [101, 385] width 138 height 38
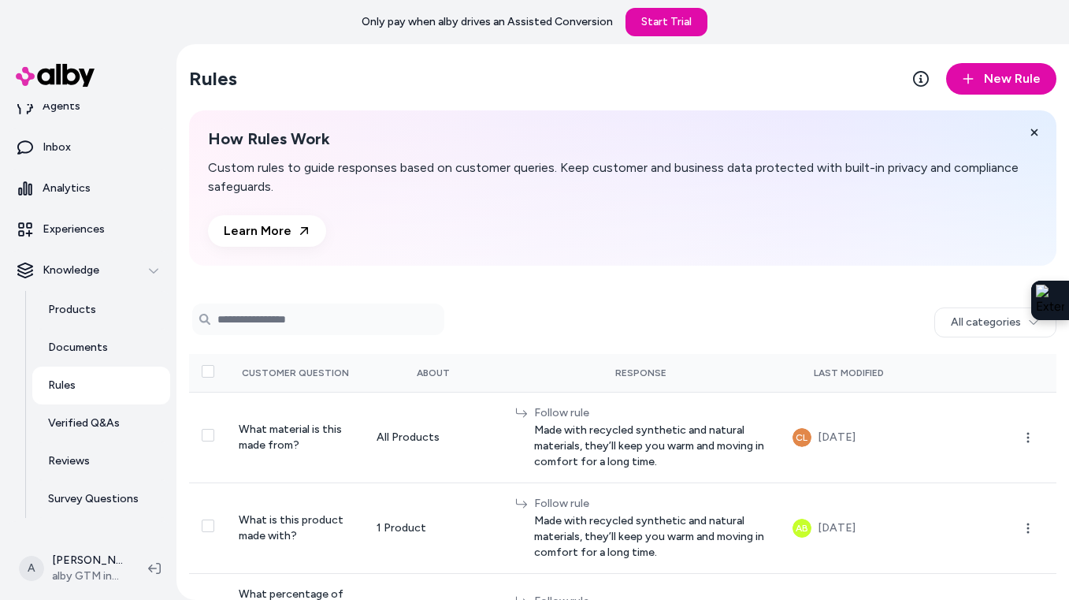
scroll to position [90, 0]
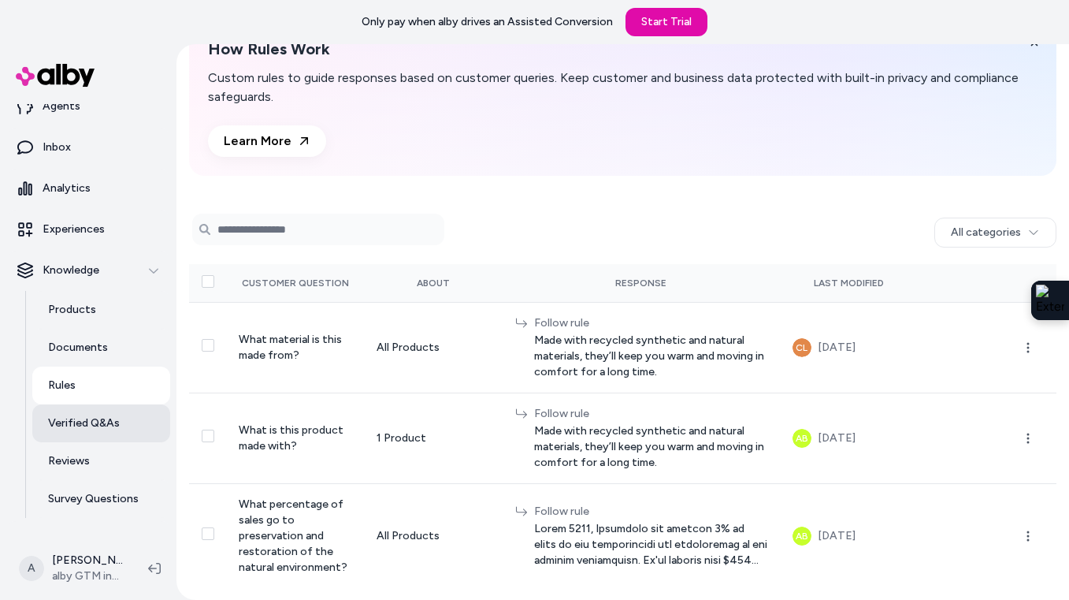
click at [99, 415] on p "Verified Q&As" at bounding box center [84, 423] width 72 height 16
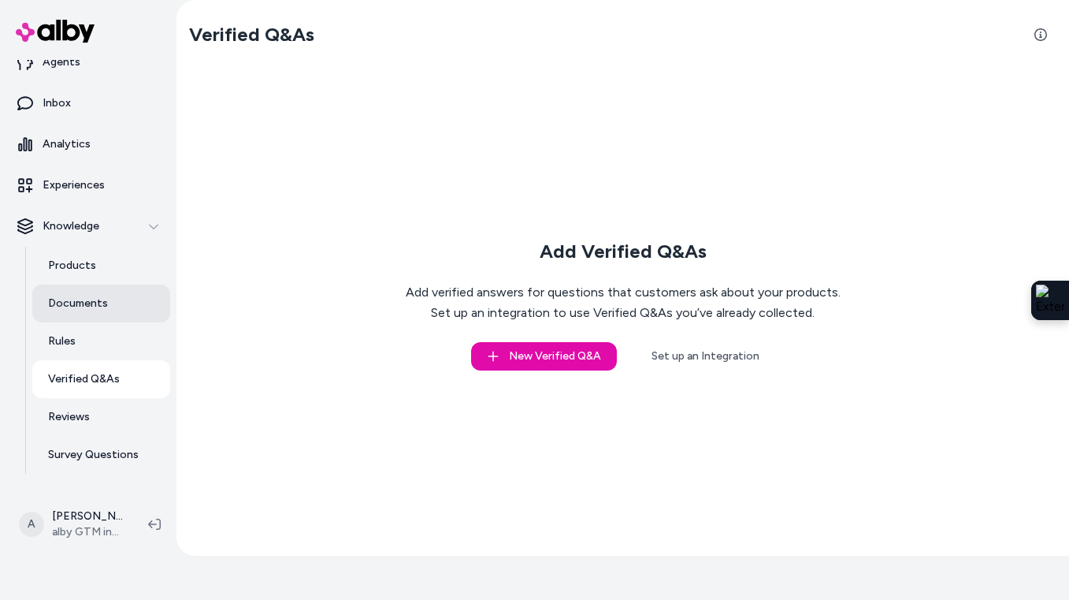
click at [80, 307] on p "Documents" at bounding box center [78, 304] width 60 height 16
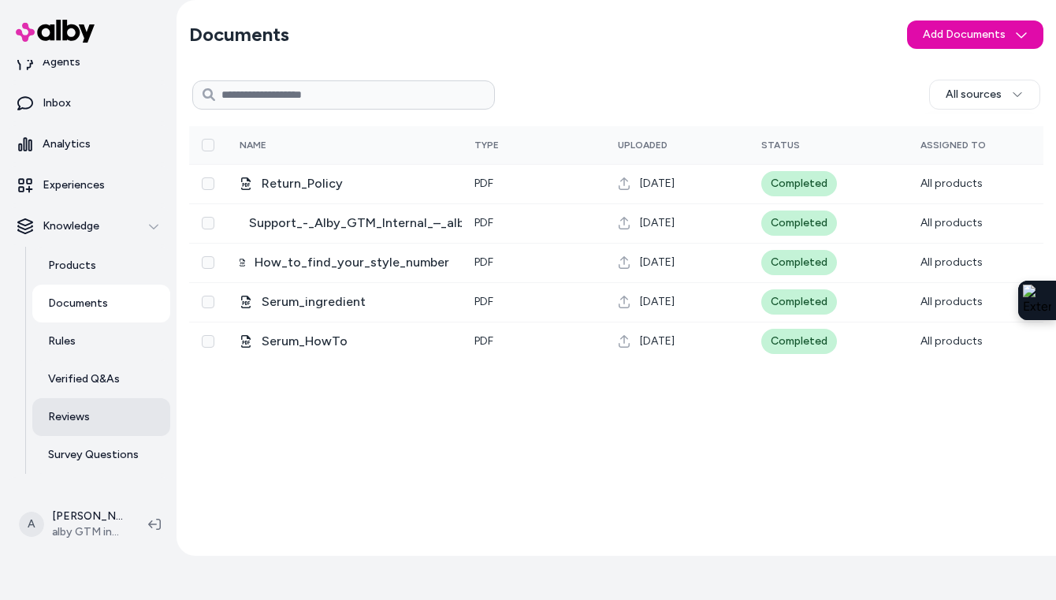
click at [114, 419] on link "Reviews" at bounding box center [101, 417] width 138 height 38
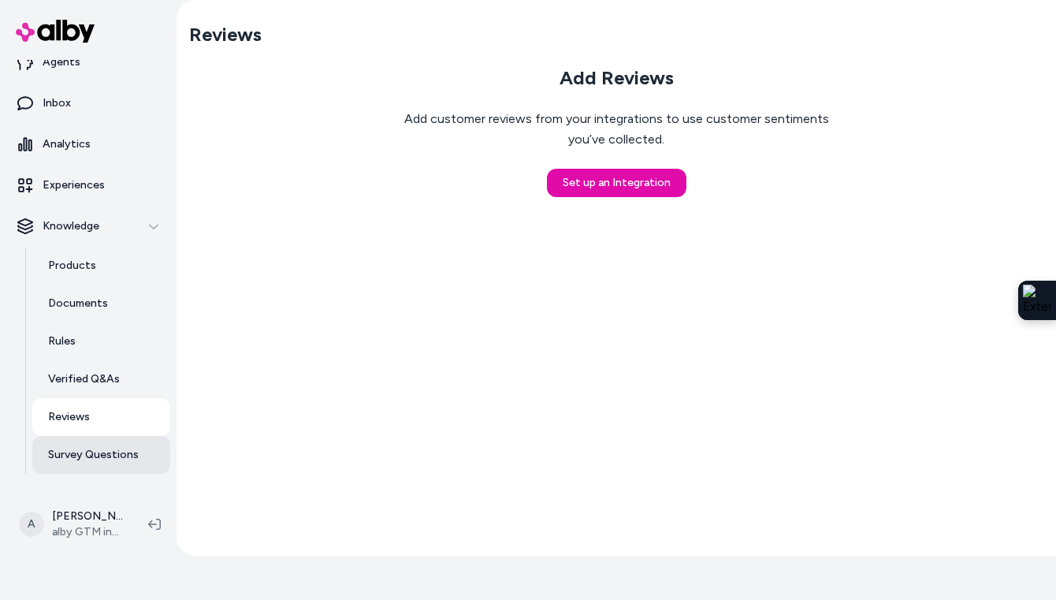
click at [88, 452] on p "Survey Questions" at bounding box center [93, 455] width 91 height 16
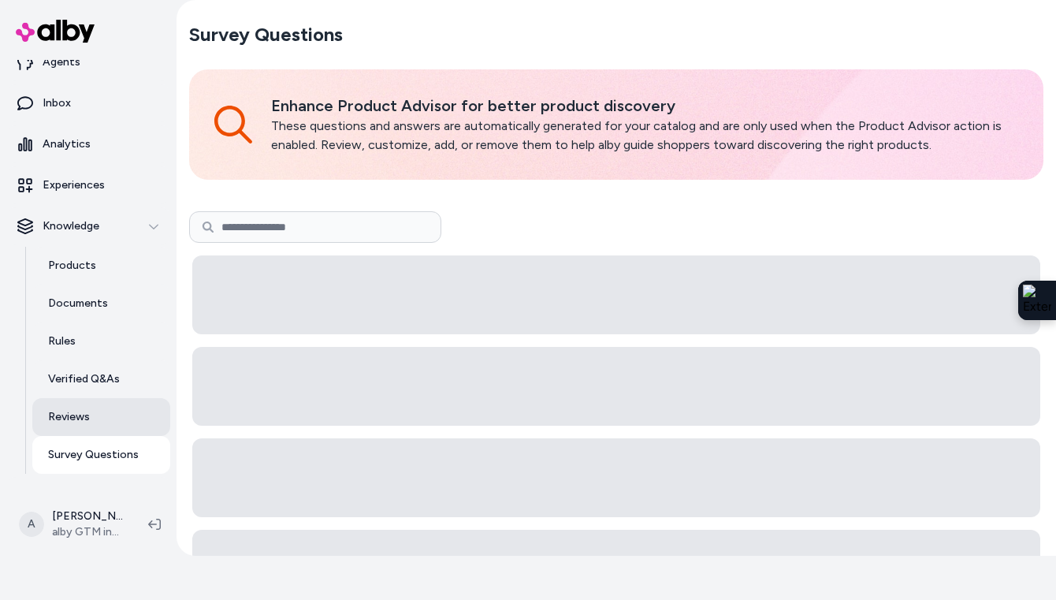
scroll to position [83, 0]
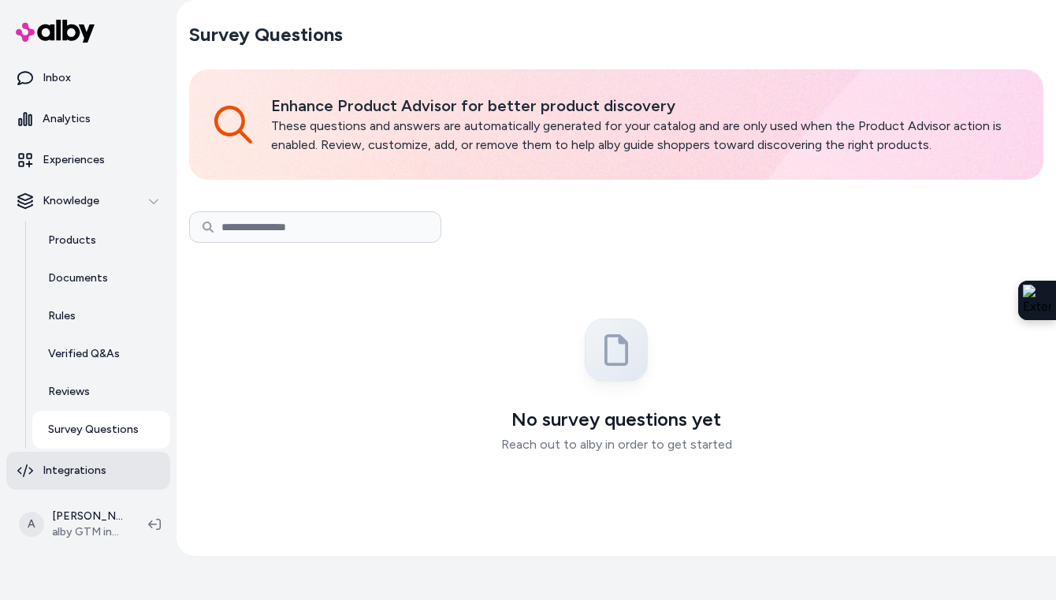
click at [76, 470] on p "Integrations" at bounding box center [75, 471] width 64 height 16
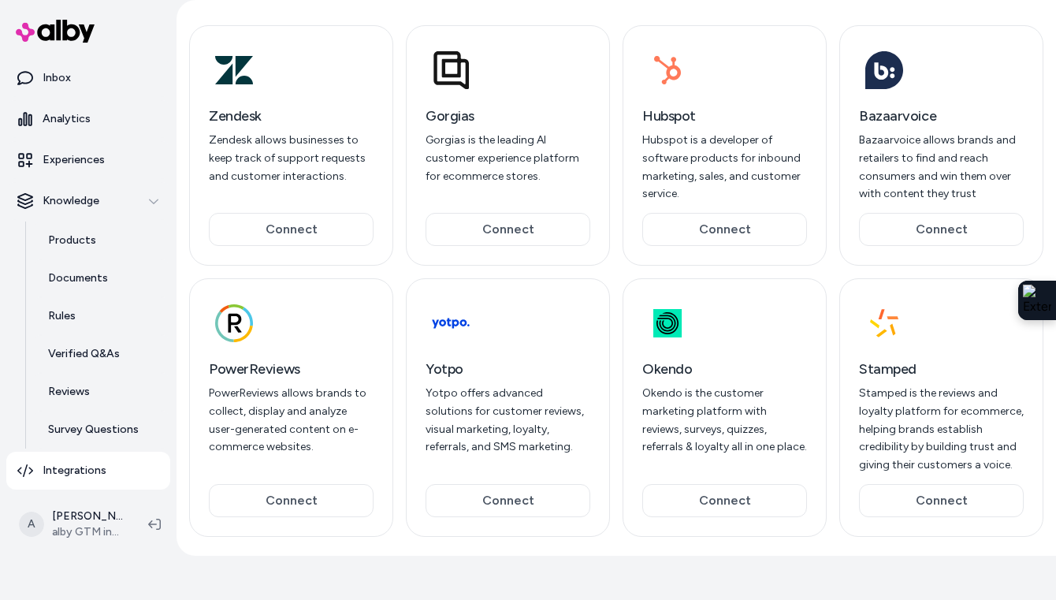
scroll to position [162, 0]
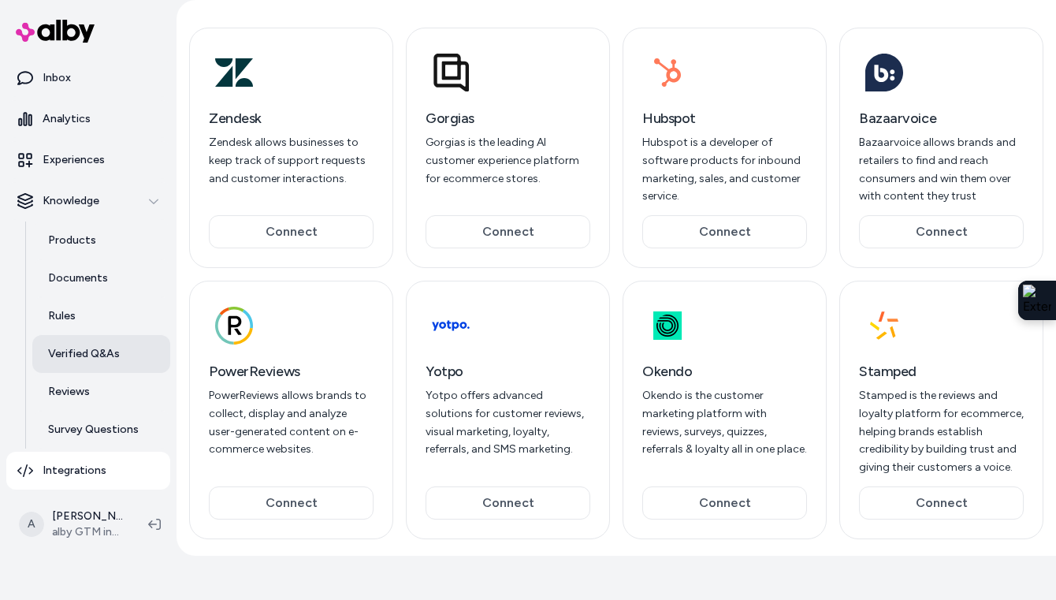
click at [69, 355] on p "Verified Q&As" at bounding box center [84, 354] width 72 height 16
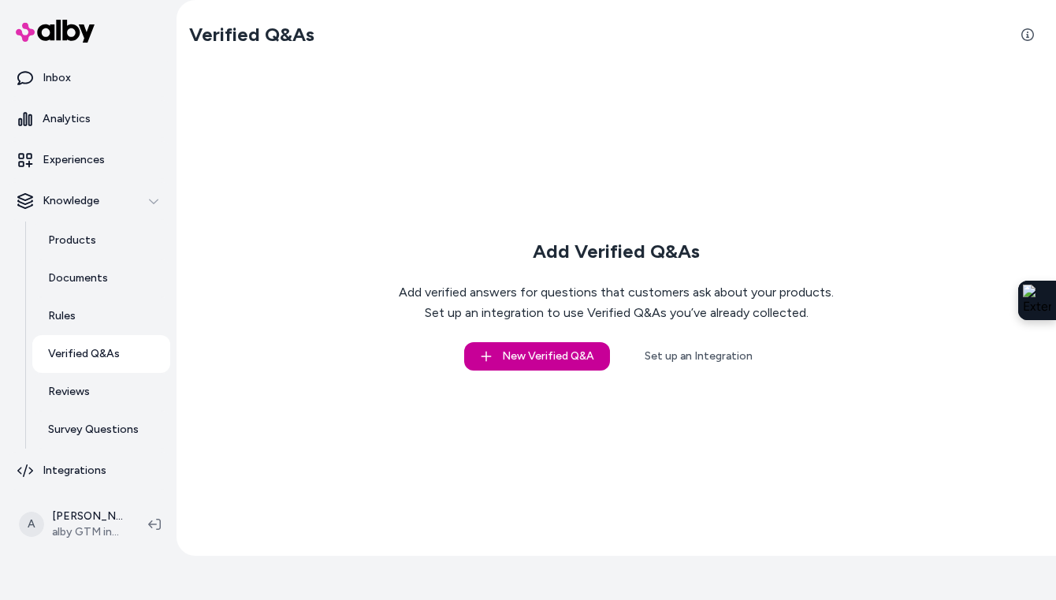
click at [557, 355] on button "New Verified Q&A" at bounding box center [537, 356] width 146 height 28
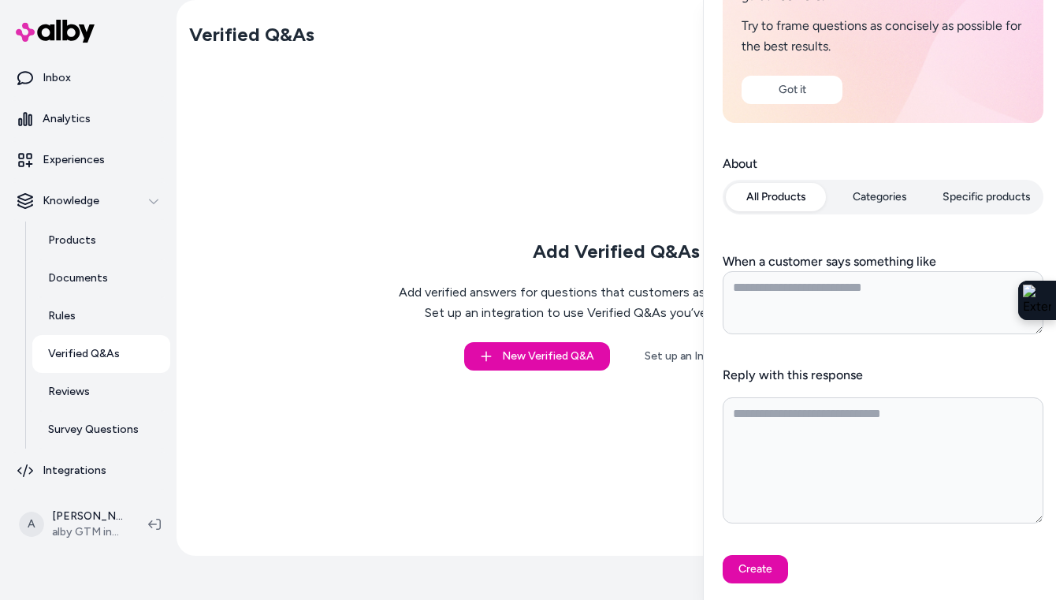
scroll to position [167, 0]
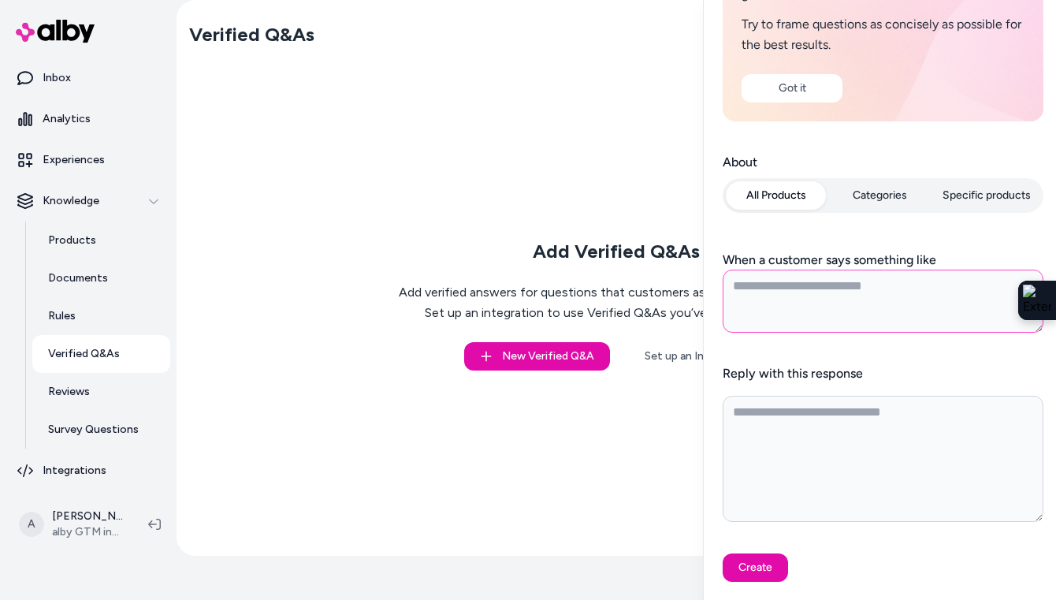
click at [793, 295] on textarea "When a customer says something like" at bounding box center [883, 301] width 321 height 63
type textarea "*"
click at [99, 317] on link "Rules" at bounding box center [101, 316] width 138 height 38
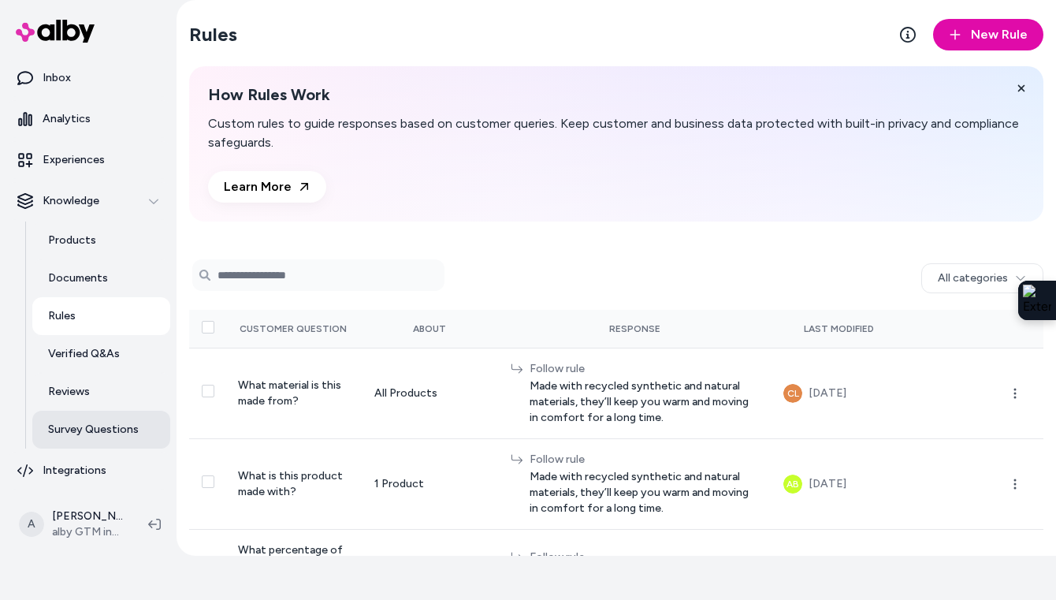
click at [81, 433] on p "Survey Questions" at bounding box center [93, 430] width 91 height 16
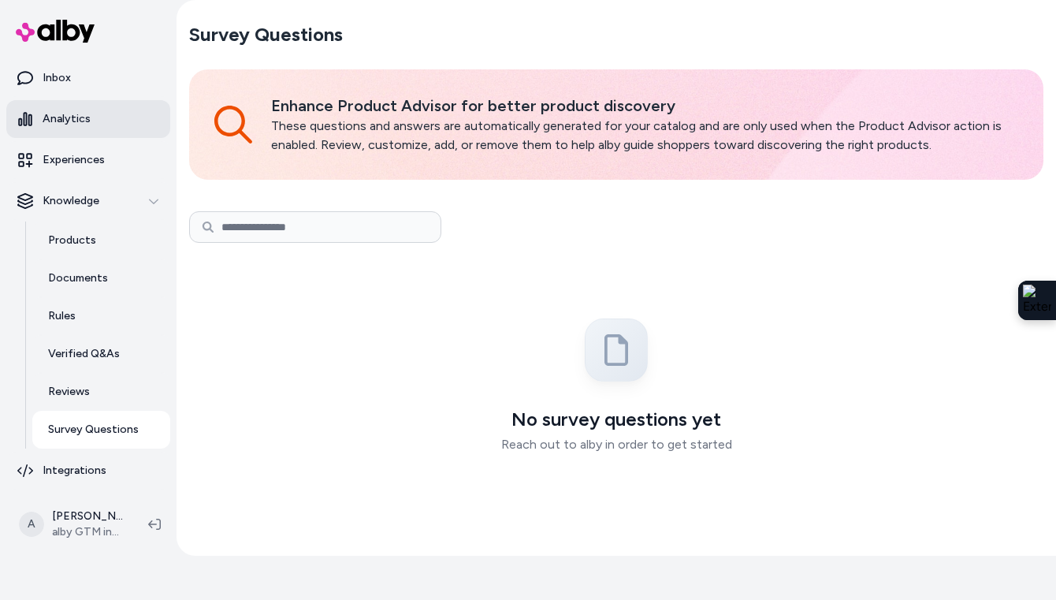
click at [102, 116] on link "Analytics" at bounding box center [88, 119] width 164 height 38
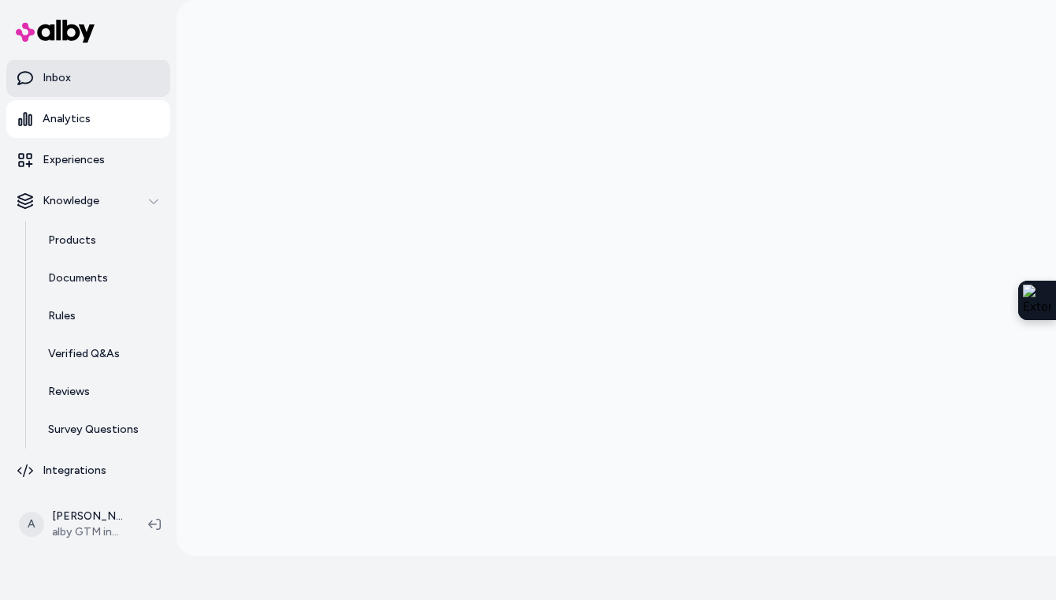
click at [88, 67] on link "Inbox" at bounding box center [88, 78] width 164 height 38
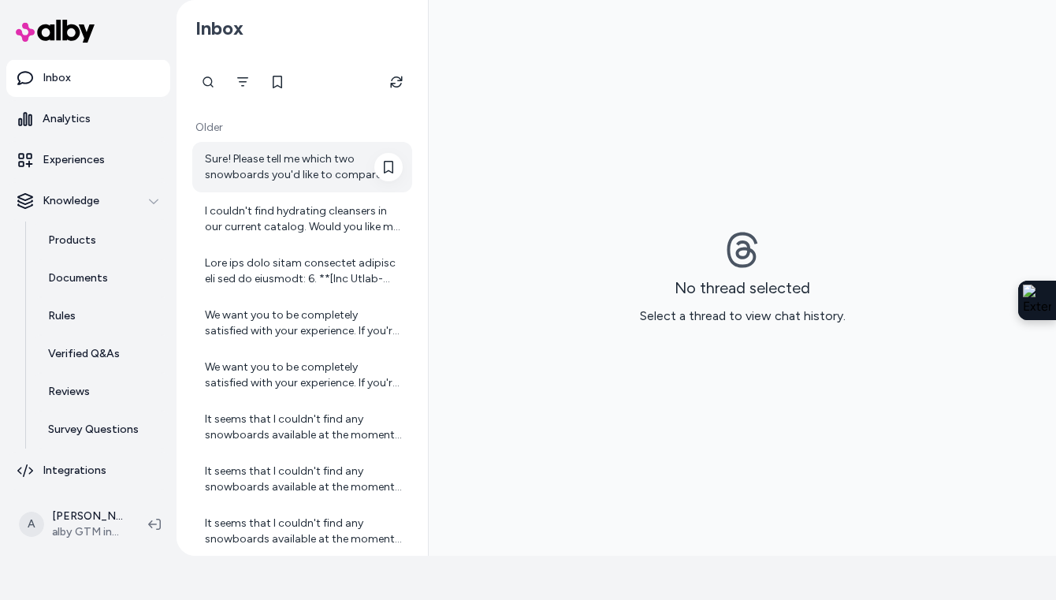
click at [216, 158] on div "Sure! Please tell me which two snowboards you'd like to compare from the list I…" at bounding box center [304, 167] width 198 height 32
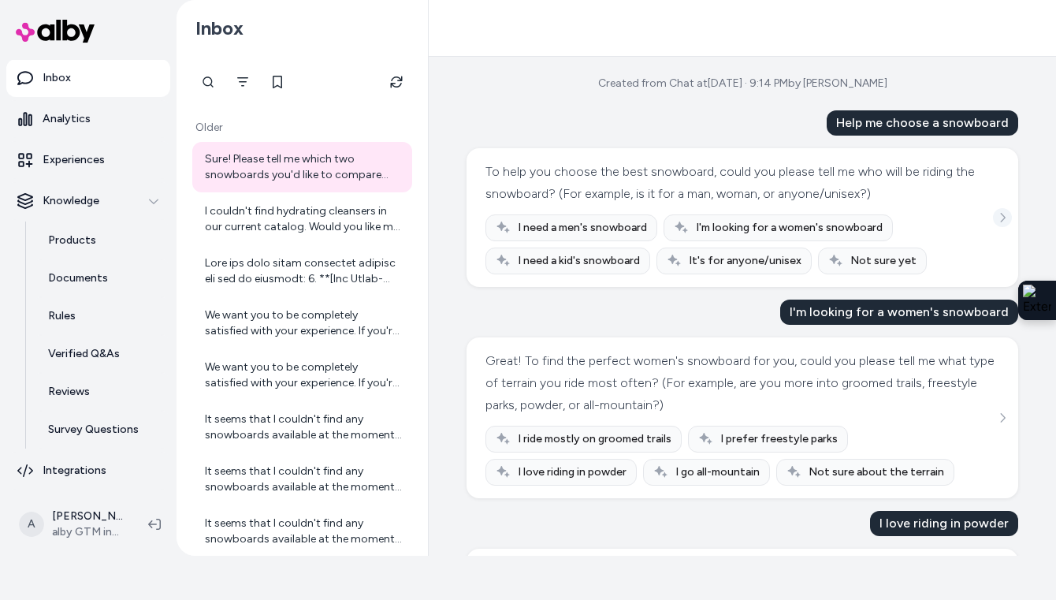
click at [847, 210] on button "See more" at bounding box center [1002, 217] width 19 height 19
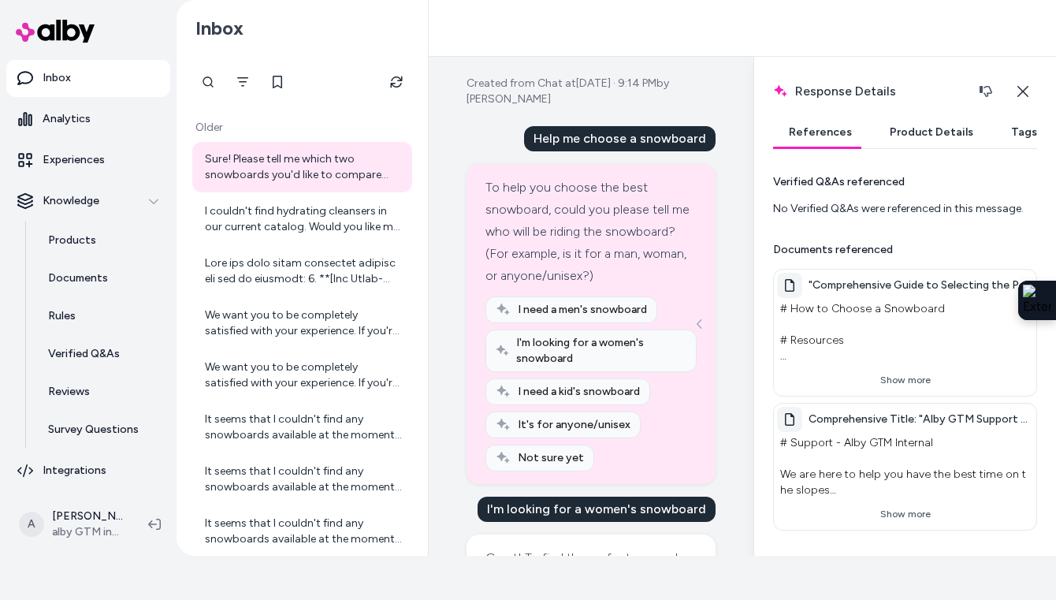
click at [847, 141] on button "Product Details" at bounding box center [931, 133] width 115 height 32
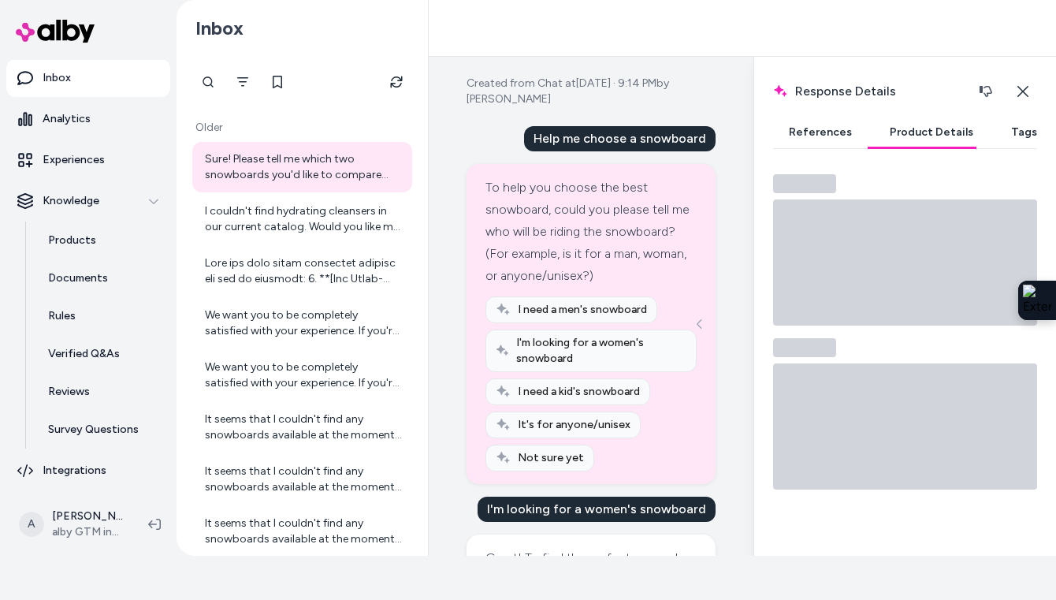
click at [847, 132] on button "Tags" at bounding box center [1024, 133] width 58 height 32
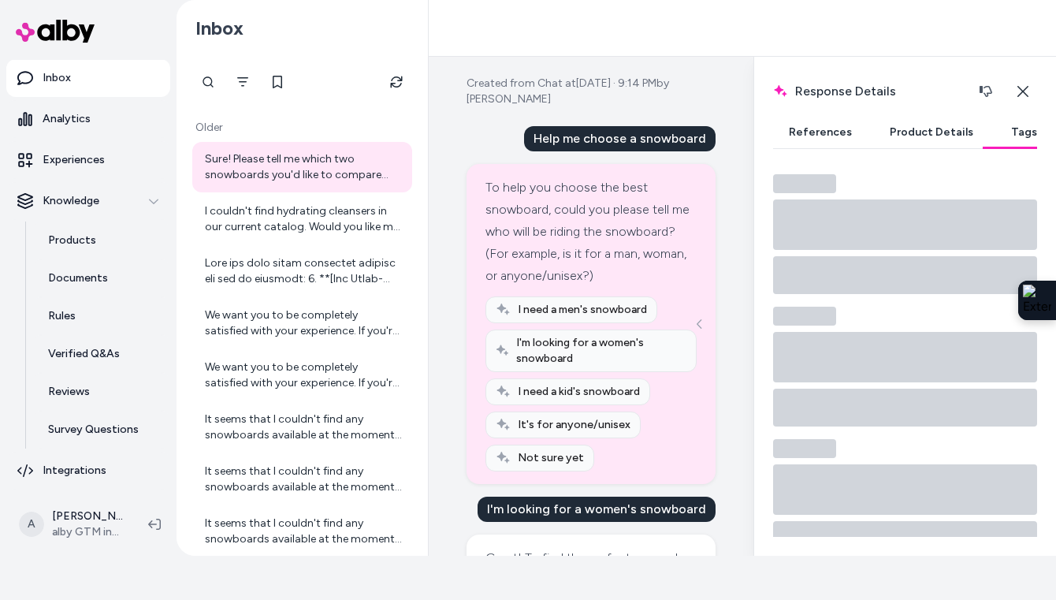
click at [831, 131] on button "References" at bounding box center [820, 133] width 95 height 32
click at [847, 91] on icon "button" at bounding box center [986, 91] width 13 height 13
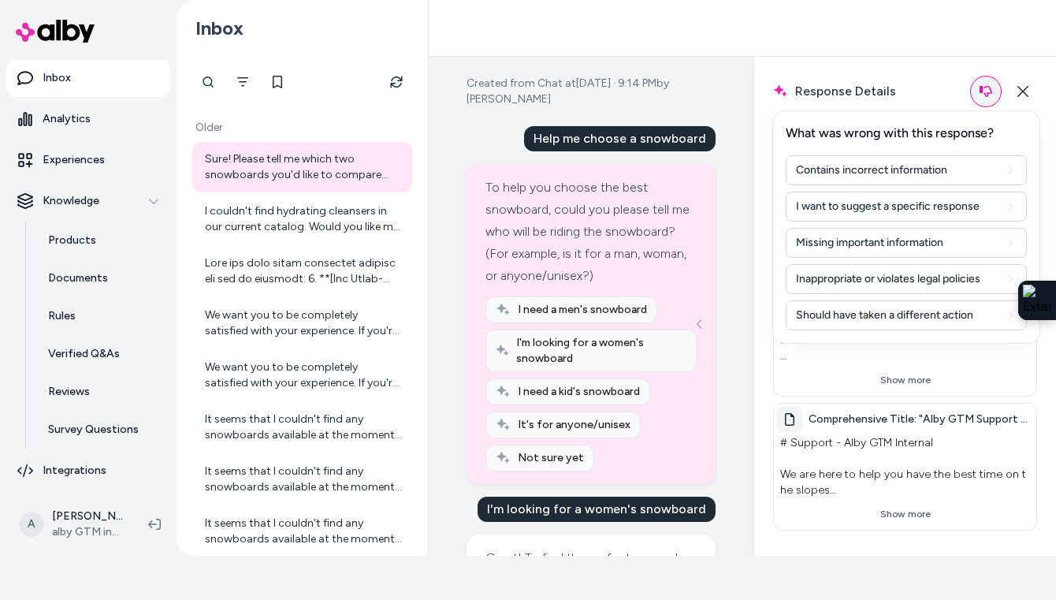
click at [847, 91] on icon "button" at bounding box center [986, 91] width 13 height 13
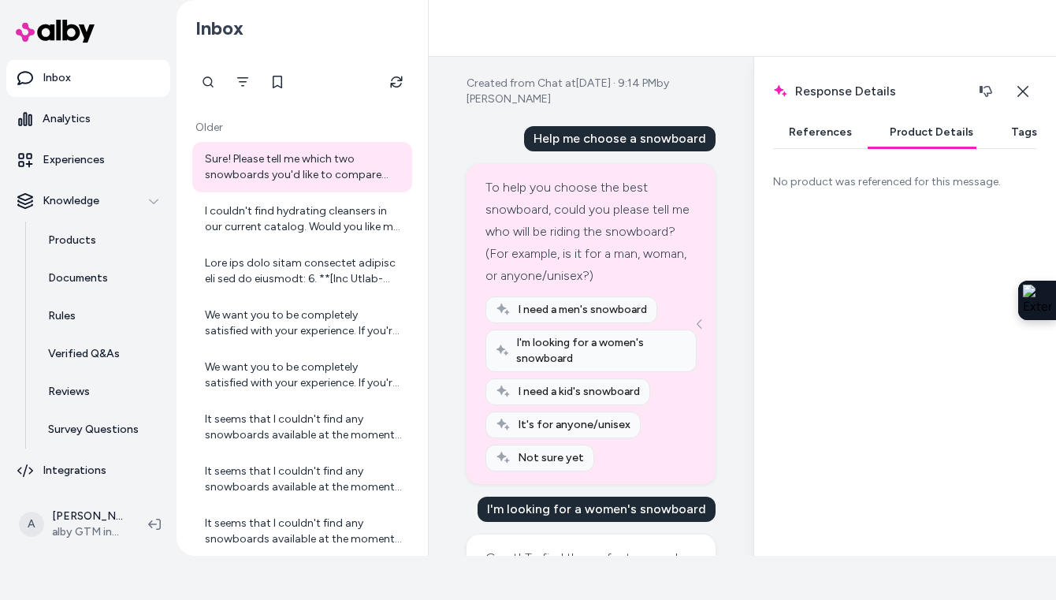
click at [847, 126] on button "Product Details" at bounding box center [931, 133] width 115 height 32
drag, startPoint x: 879, startPoint y: 186, endPoint x: 823, endPoint y: 140, distance: 72.9
click at [823, 140] on div "References Product Details Tags No product was referenced for this message." at bounding box center [905, 327] width 264 height 420
click at [835, 198] on div "No product was referenced for this message." at bounding box center [905, 358] width 264 height 369
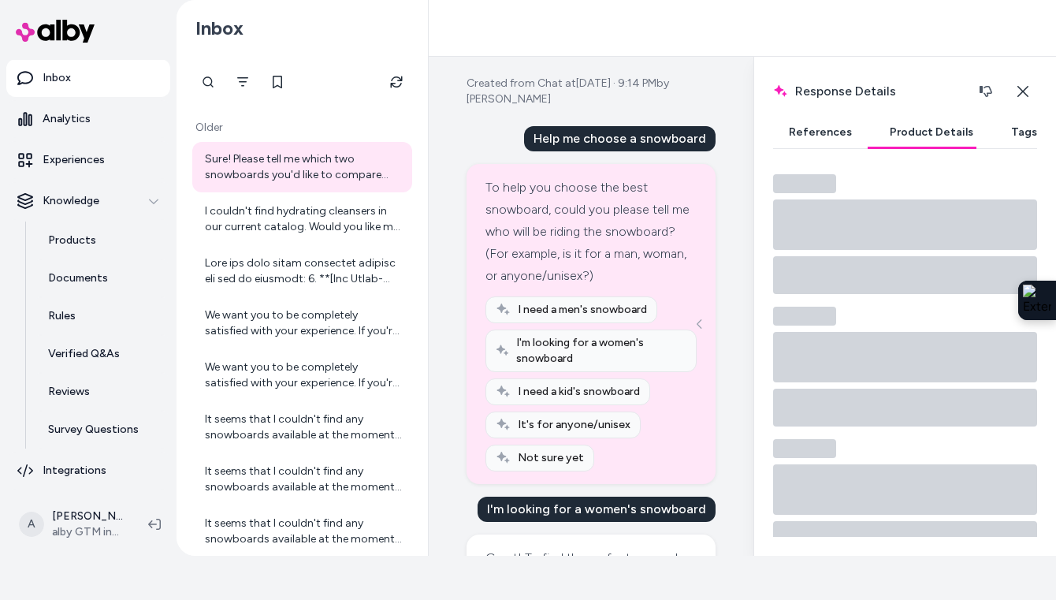
click at [821, 135] on button "References" at bounding box center [820, 133] width 95 height 32
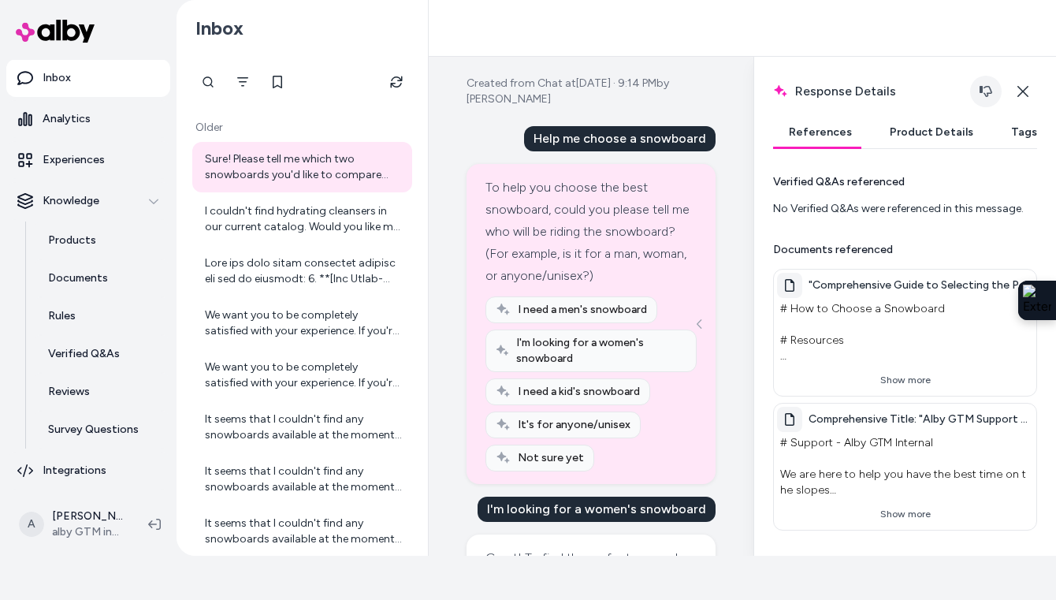
click at [847, 87] on icon "button" at bounding box center [986, 91] width 13 height 11
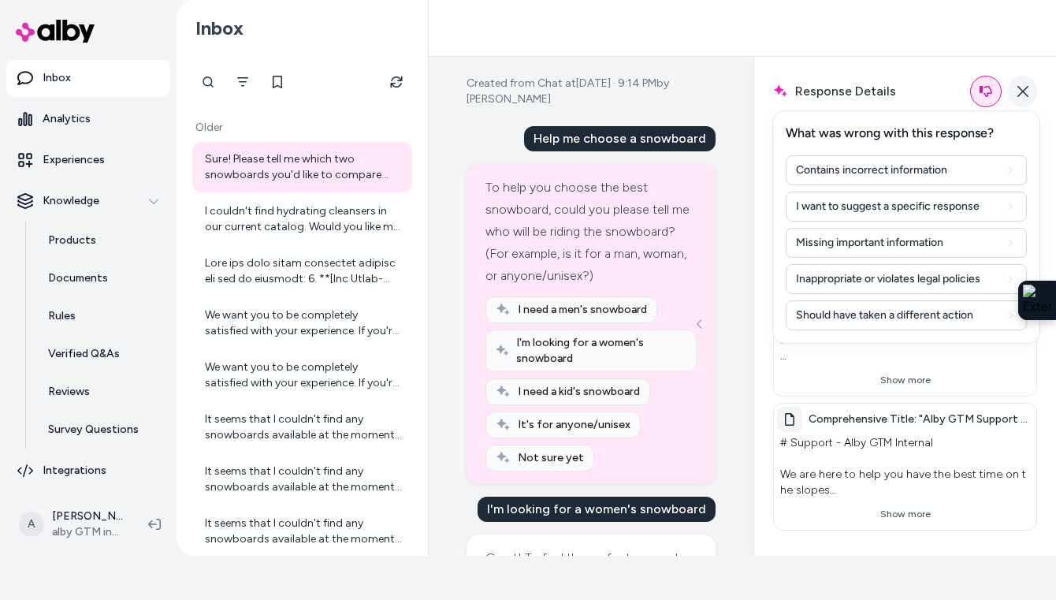
click at [847, 87] on icon "button" at bounding box center [1023, 91] width 13 height 13
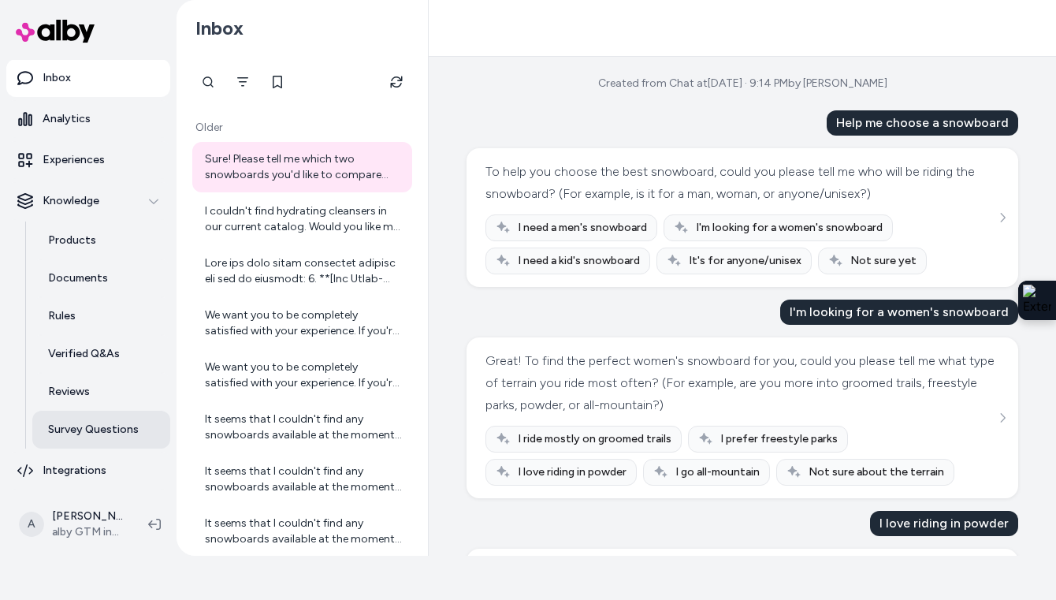
click at [84, 438] on link "Survey Questions" at bounding box center [101, 430] width 138 height 38
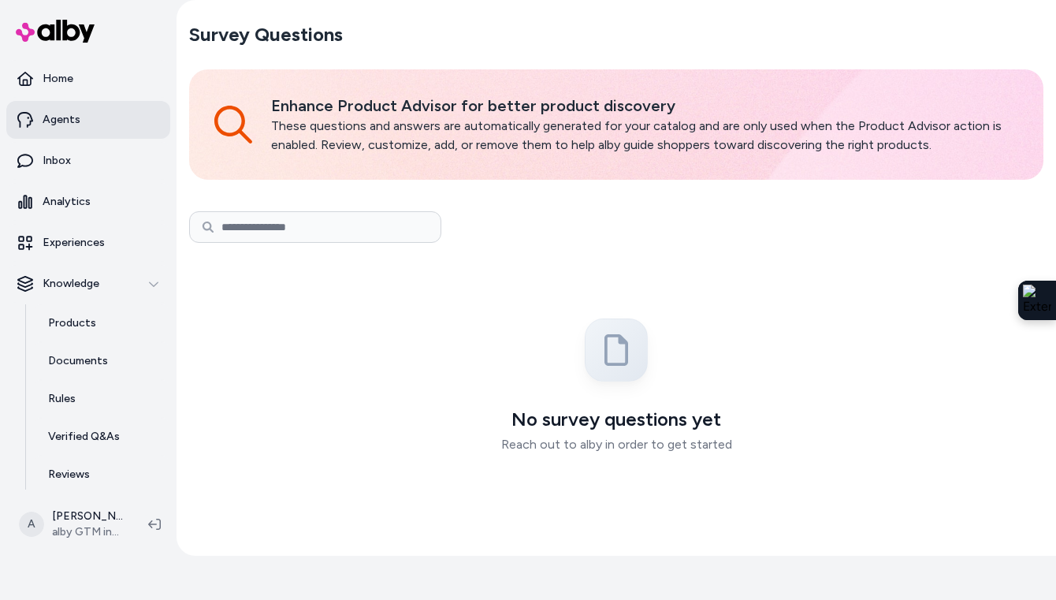
click at [74, 134] on link "Agents" at bounding box center [88, 120] width 164 height 38
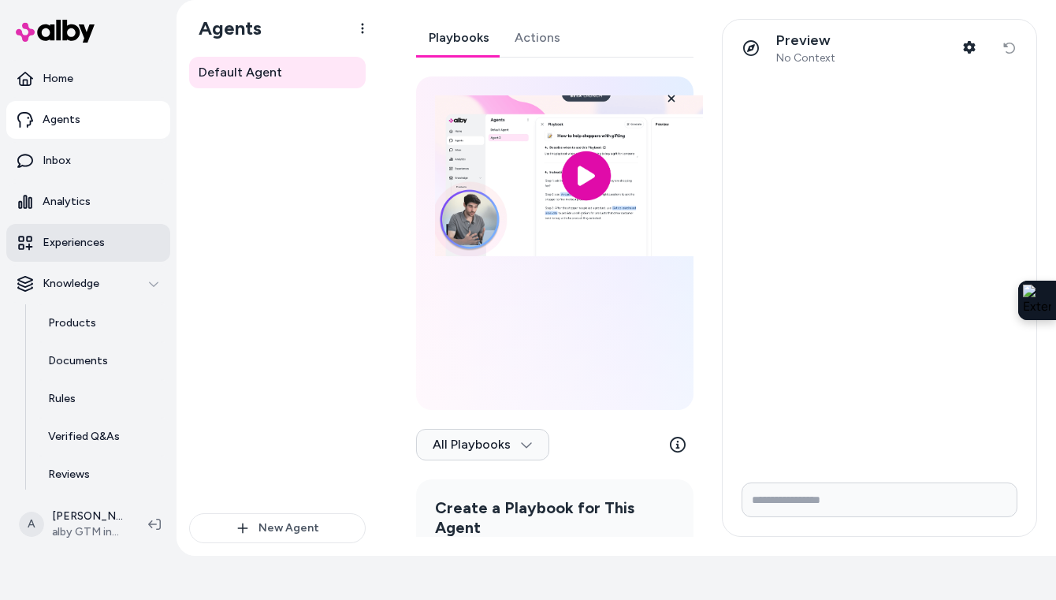
click at [73, 237] on p "Experiences" at bounding box center [74, 243] width 62 height 16
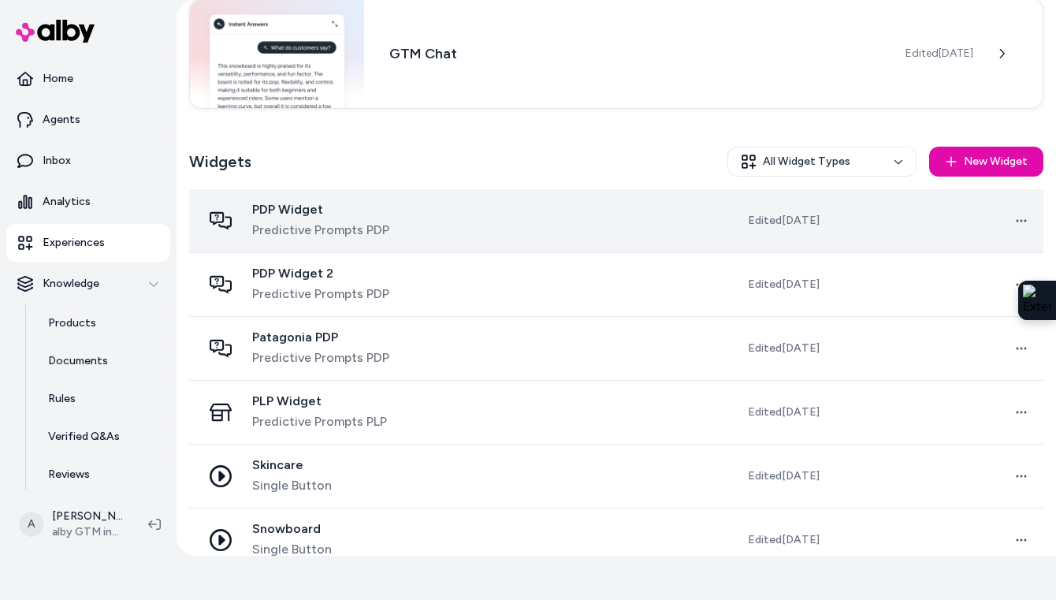
scroll to position [131, 0]
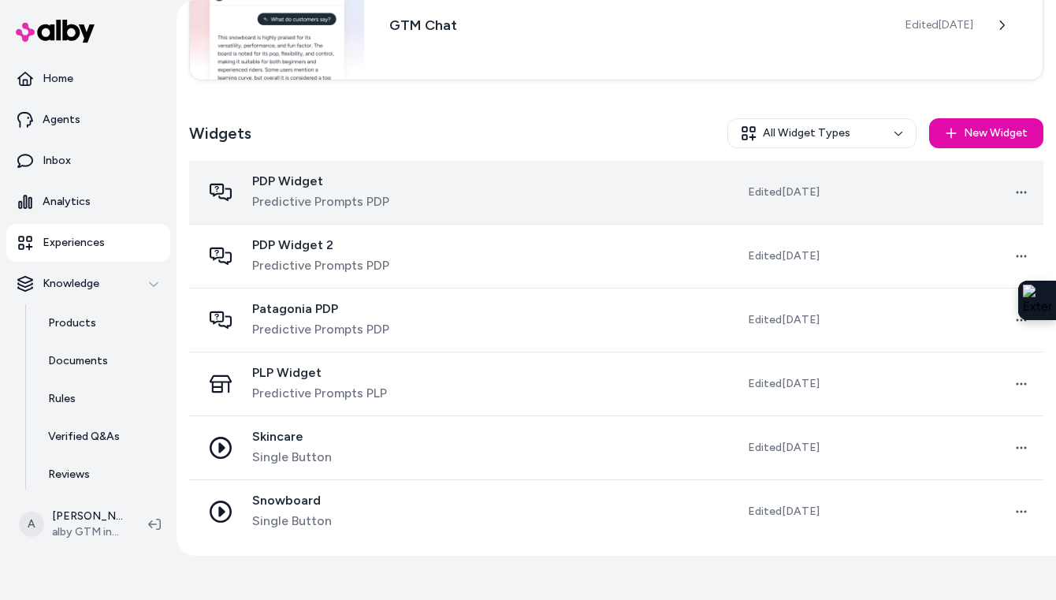
click at [345, 195] on span "Predictive Prompts PDP" at bounding box center [320, 201] width 137 height 19
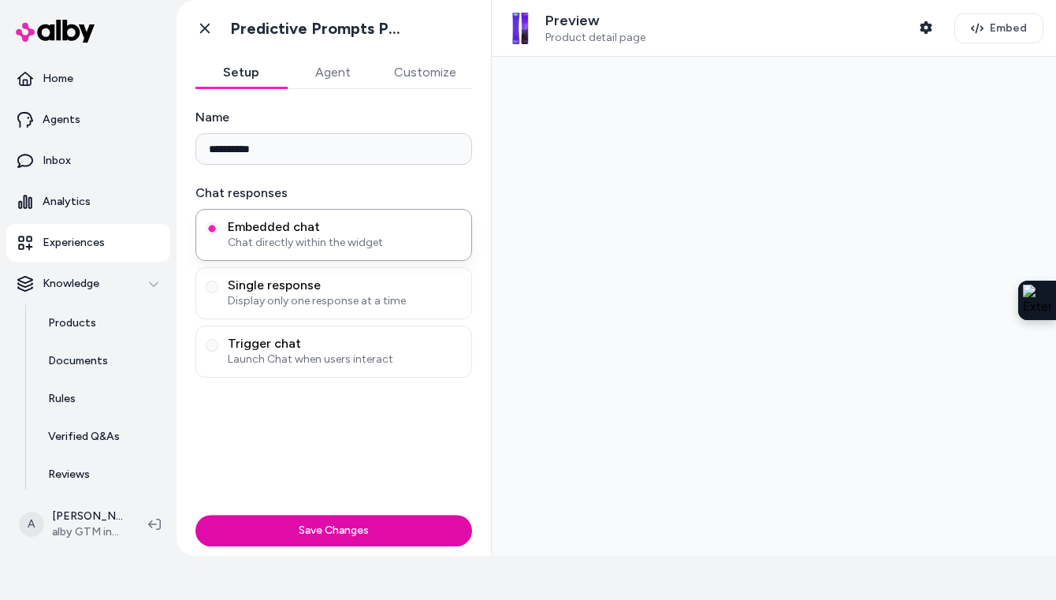
click at [280, 177] on div "**********" at bounding box center [333, 243] width 277 height 270
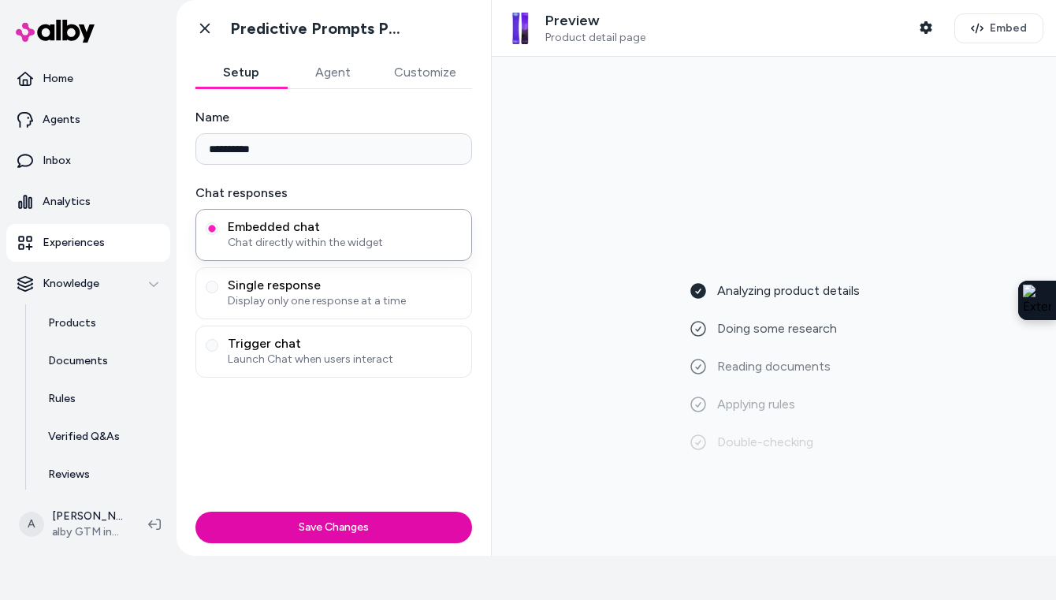
click at [430, 70] on button "Customize" at bounding box center [425, 73] width 94 height 32
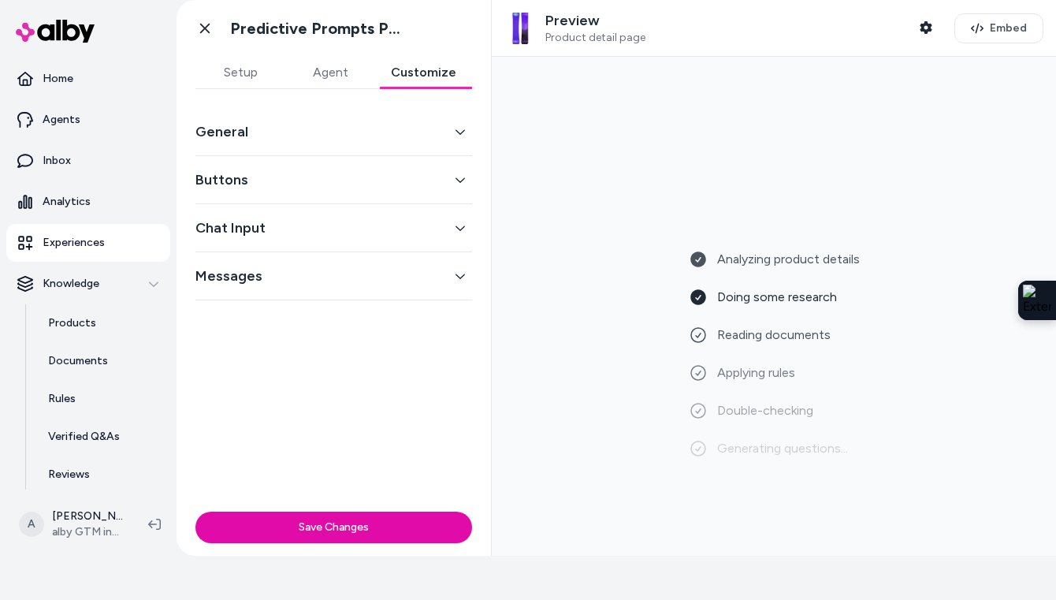
click at [449, 126] on button "General" at bounding box center [333, 132] width 277 height 22
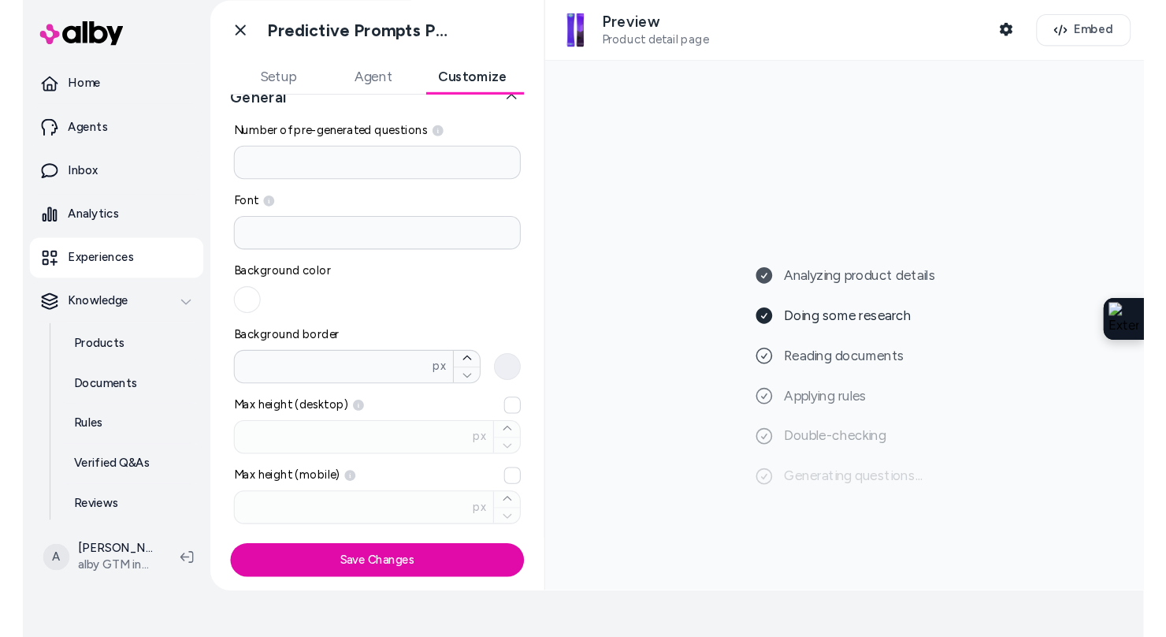
scroll to position [39, 0]
